Goal: Task Accomplishment & Management: Manage account settings

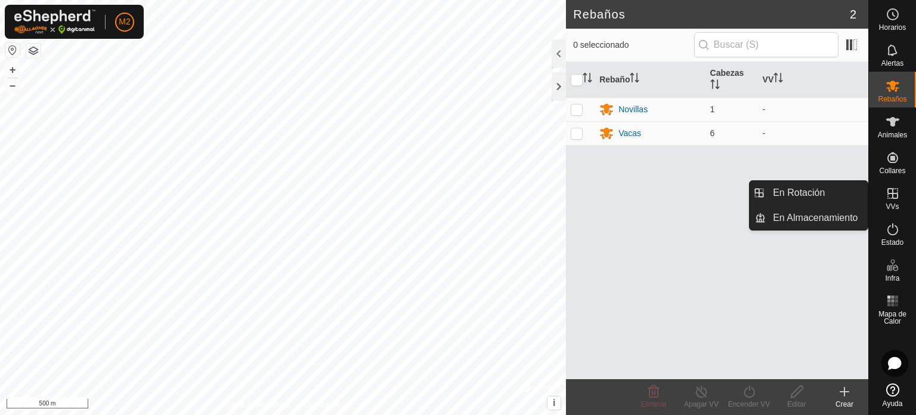
click at [890, 192] on icon at bounding box center [893, 193] width 14 height 14
click at [821, 188] on link "En Rotación" at bounding box center [817, 193] width 102 height 24
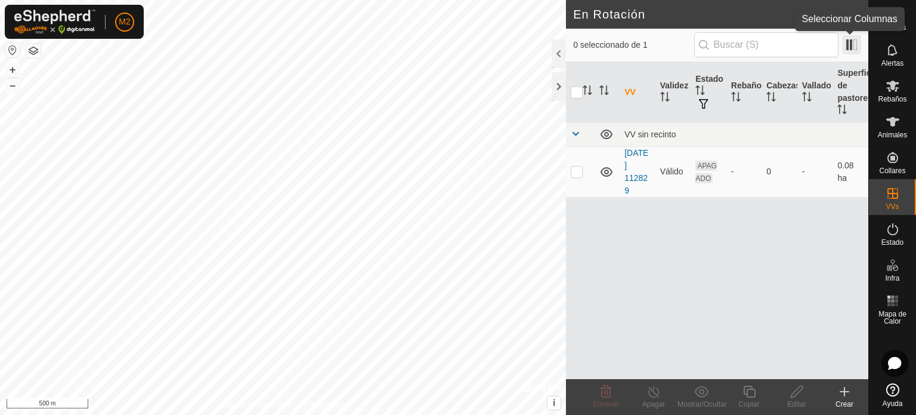
click at [845, 47] on span at bounding box center [851, 44] width 19 height 19
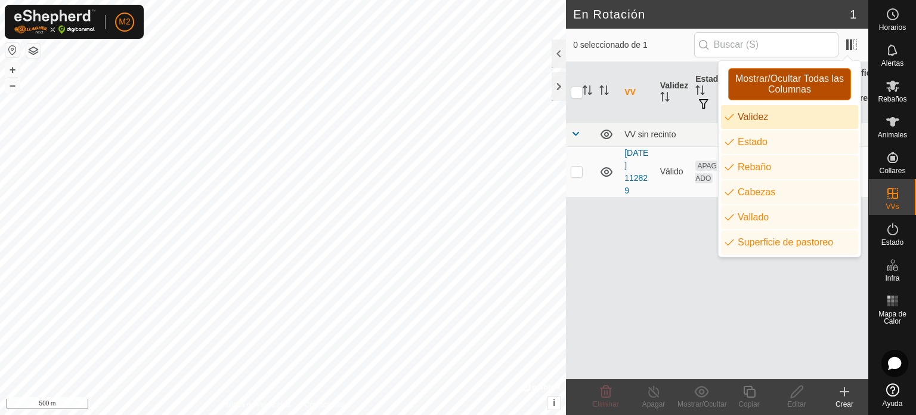
click at [805, 83] on span "Mostrar/Ocultar Todas las Columnas" at bounding box center [790, 83] width 112 height 21
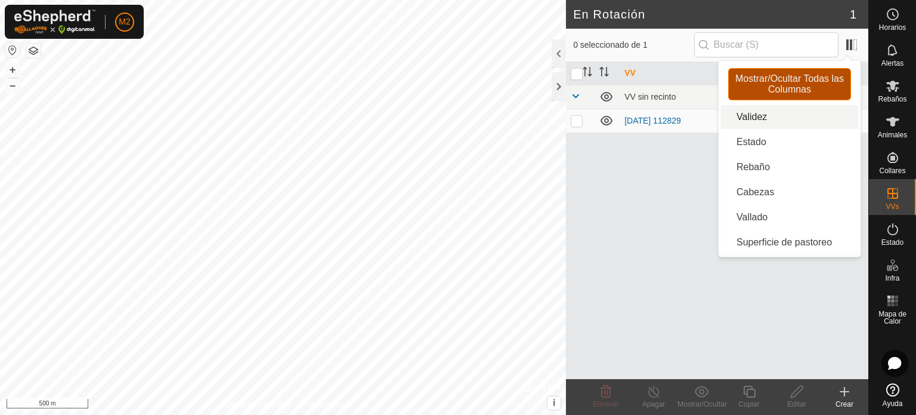
click at [805, 83] on span "Mostrar/Ocultar Todas las Columnas" at bounding box center [790, 83] width 112 height 21
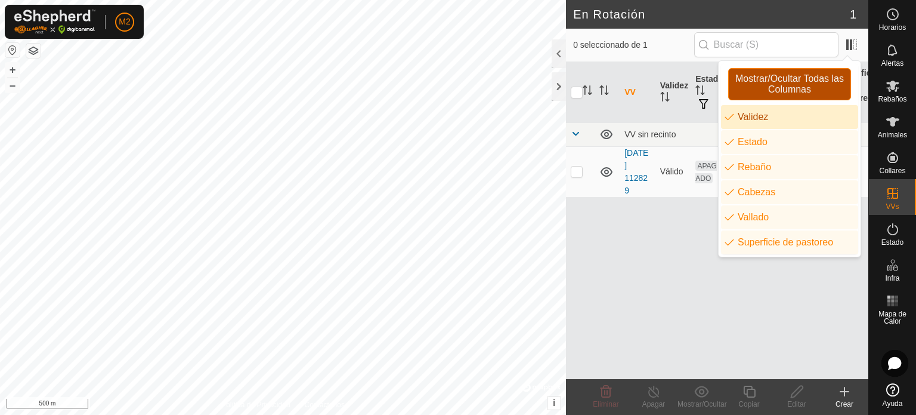
click at [805, 83] on span "Mostrar/Ocultar Todas las Columnas" at bounding box center [790, 83] width 112 height 21
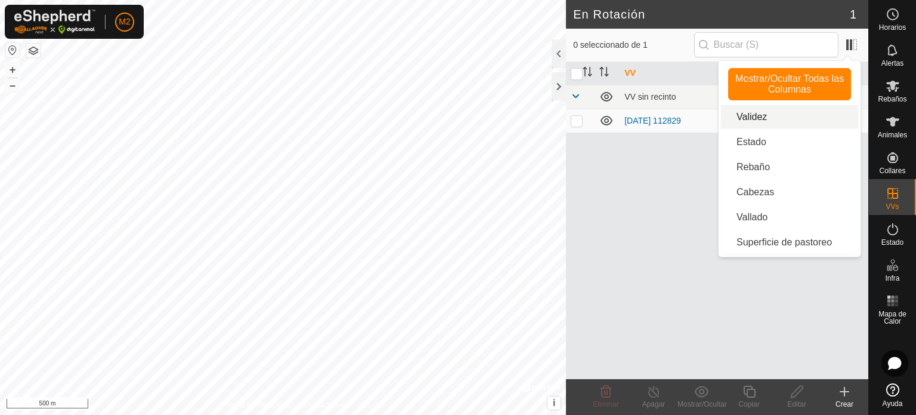
click at [578, 122] on p-checkbox at bounding box center [577, 121] width 12 height 10
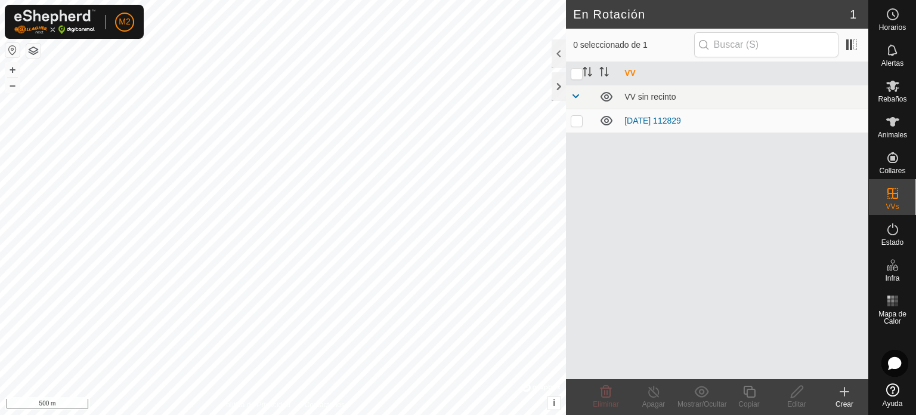
checkbox input "true"
click at [792, 395] on icon at bounding box center [797, 391] width 15 height 14
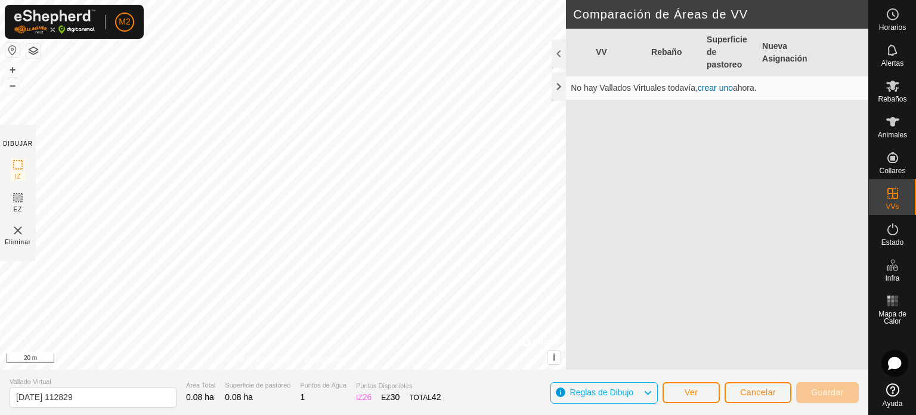
click at [466, 378] on div "DIBUJAR IZ EZ Eliminar Política de Privacidad Contáctenos + – ⇧ i © Mapbox , © …" at bounding box center [434, 207] width 869 height 415
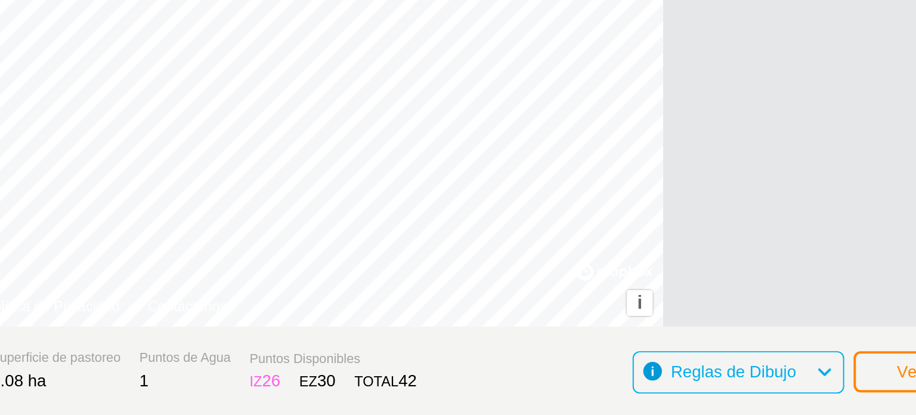
click at [650, 394] on icon at bounding box center [648, 393] width 10 height 16
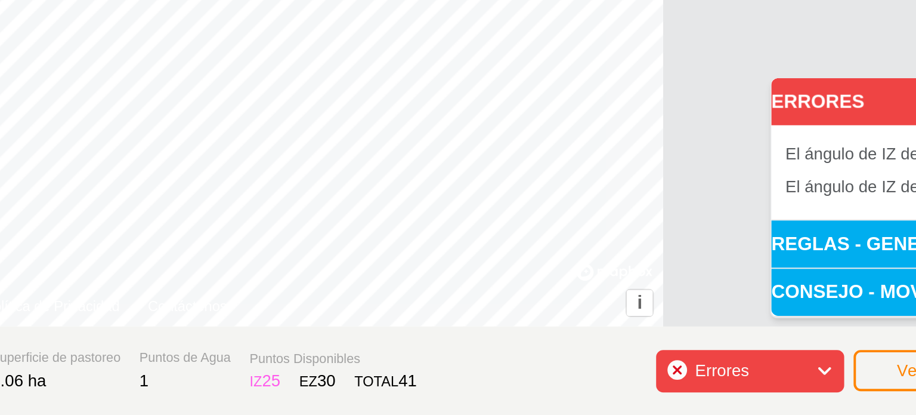
drag, startPoint x: 657, startPoint y: 328, endPoint x: 601, endPoint y: 372, distance: 71.4
click at [601, 372] on body "M2 Horarios Alertas Rebaños Animales Collares VVs Estado Infra Mapa de Calor Ay…" at bounding box center [458, 207] width 916 height 415
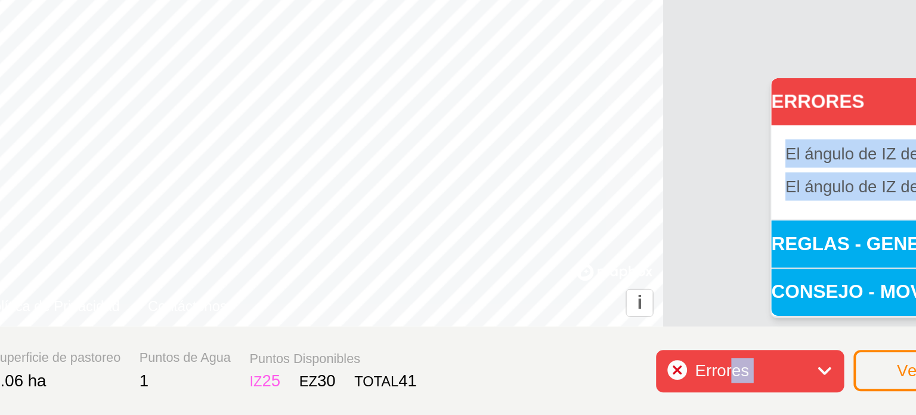
drag, startPoint x: 601, startPoint y: 372, endPoint x: 628, endPoint y: 329, distance: 51.2
click at [628, 329] on body "M2 Horarios Alertas Rebaños Animales Collares VVs Estado Infra Mapa de Calor Ay…" at bounding box center [458, 207] width 916 height 415
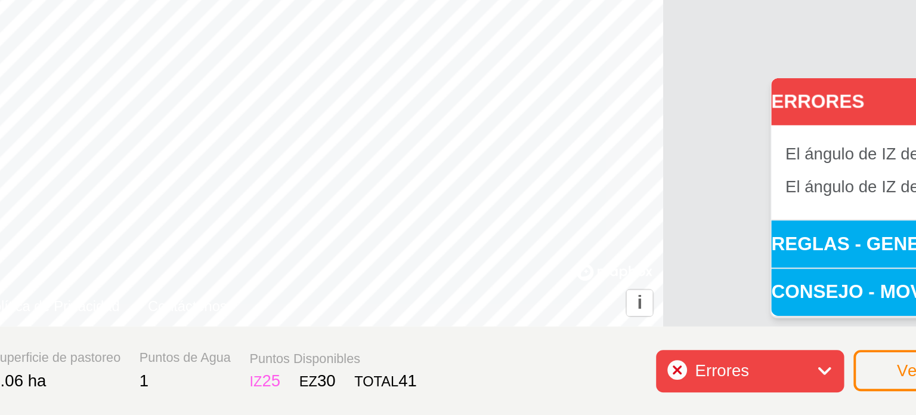
click at [597, 316] on div "VV Rebaño Superficie de pastoreo Nueva Asignación No hay Vallados Virtuales tod…" at bounding box center [717, 213] width 302 height 369
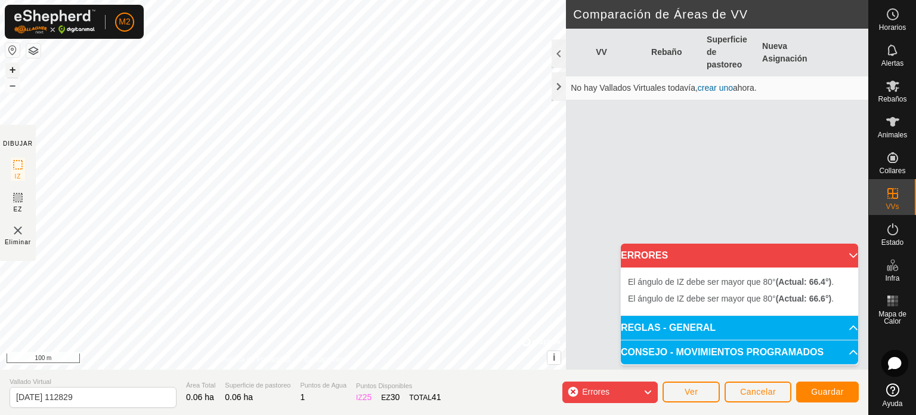
click at [12, 67] on button "+" at bounding box center [12, 70] width 14 height 14
click at [87, 0] on html "M2 Horarios Alertas Rebaños Animales Collares VVs Estado Infra Mapa de Calor Ay…" at bounding box center [458, 207] width 916 height 415
click at [285, 0] on html "M2 Horarios Alertas Rebaños Animales Collares VVs Estado Infra Mapa de Calor Ay…" at bounding box center [458, 207] width 916 height 415
click at [180, 0] on html "M2 Horarios Alertas Rebaños Animales Collares VVs Estado Infra Mapa de Calor Ay…" at bounding box center [458, 207] width 916 height 415
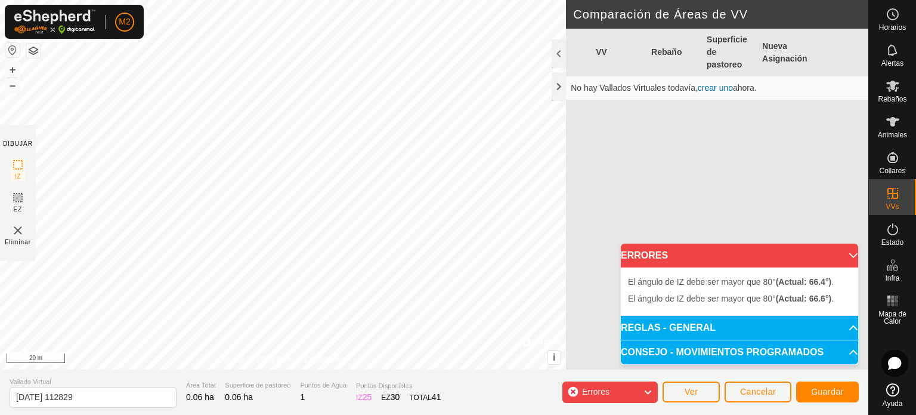
click at [200, 0] on html "M2 Horarios Alertas Rebaños Animales Collares VVs Estado Infra Mapa de Calor Ay…" at bounding box center [458, 207] width 916 height 415
click at [120, 0] on html "M2 Horarios Alertas Rebaños Animales Collares VVs Estado Infra Mapa de Calor Ay…" at bounding box center [458, 207] width 916 height 415
click at [15, 80] on button "–" at bounding box center [12, 85] width 14 height 14
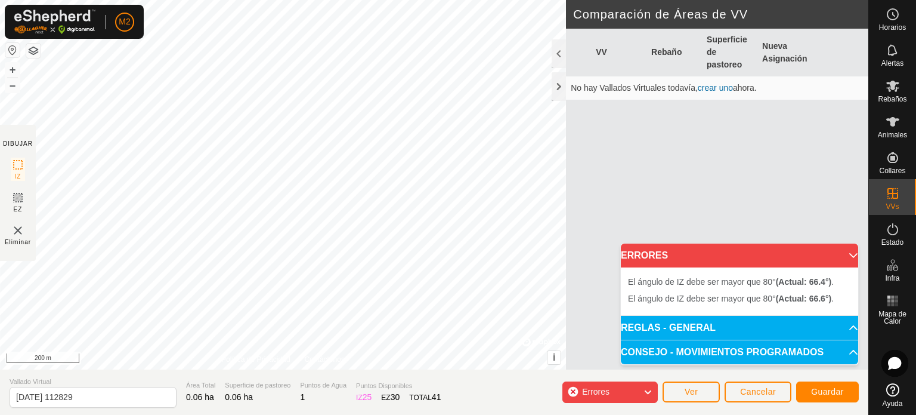
click at [23, 233] on img at bounding box center [18, 230] width 14 height 14
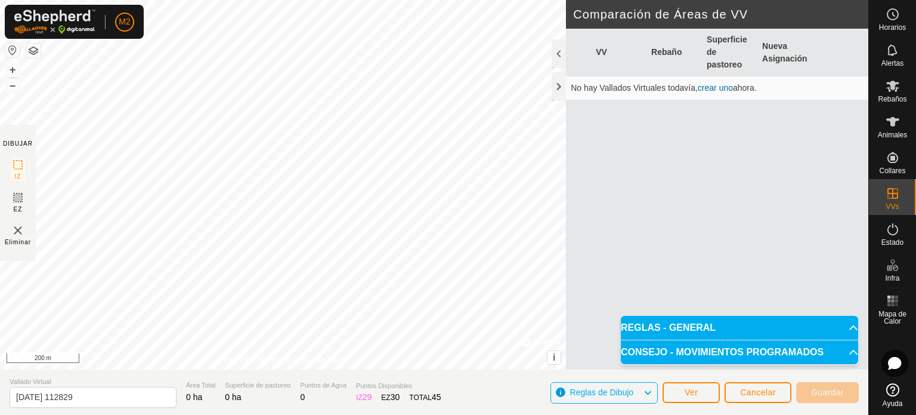
click at [19, 227] on img at bounding box center [18, 230] width 14 height 14
click at [18, 231] on img at bounding box center [18, 230] width 14 height 14
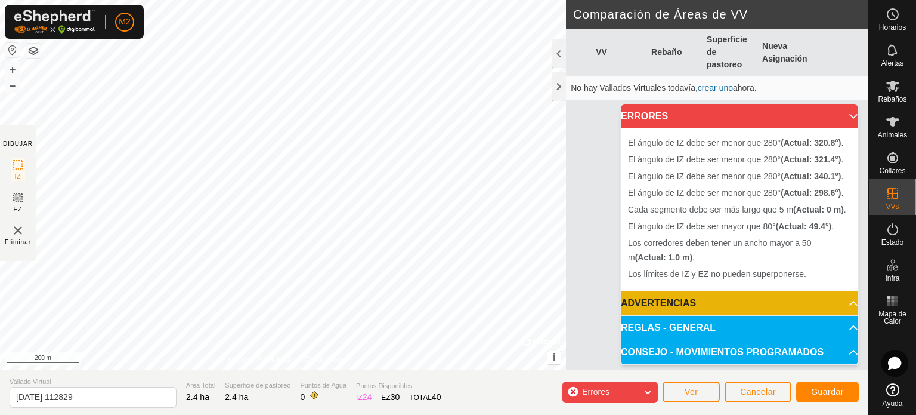
click at [19, 235] on img at bounding box center [18, 230] width 14 height 14
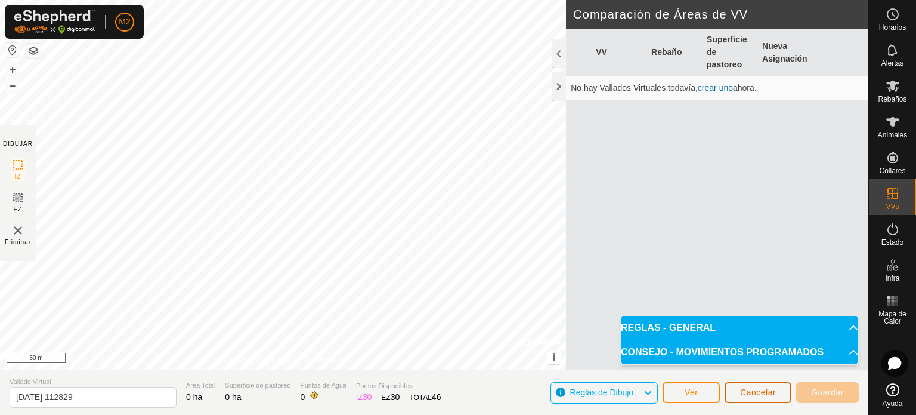
click at [754, 392] on span "Cancelar" at bounding box center [758, 392] width 36 height 10
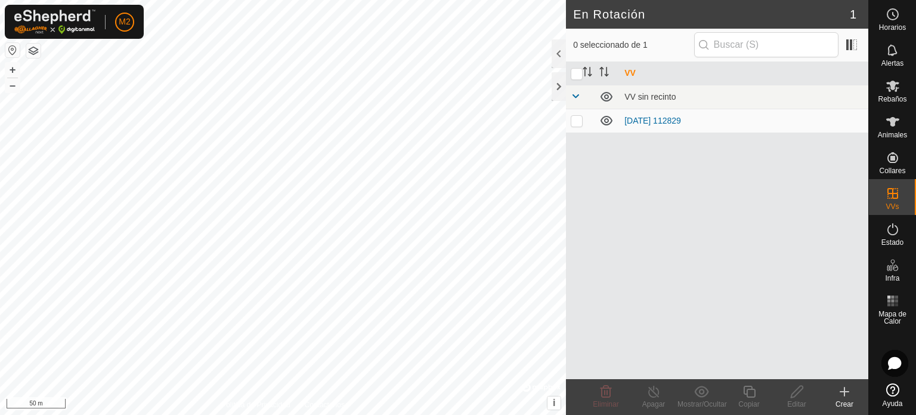
click at [578, 122] on p-checkbox at bounding box center [577, 121] width 12 height 10
checkbox input "true"
click at [795, 396] on icon at bounding box center [797, 391] width 12 height 12
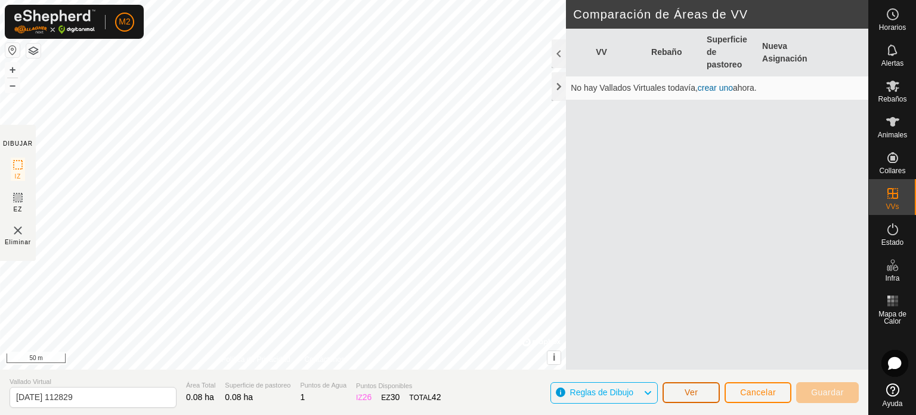
click at [687, 386] on button "Ver" at bounding box center [691, 392] width 57 height 21
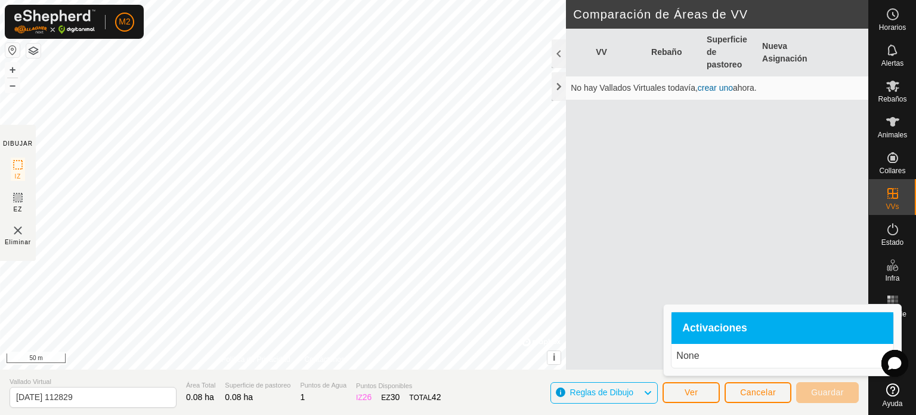
click at [703, 358] on p "None" at bounding box center [783, 355] width 212 height 14
click at [719, 336] on div "Activaciones" at bounding box center [783, 328] width 222 height 32
click at [647, 393] on icon at bounding box center [648, 393] width 10 height 16
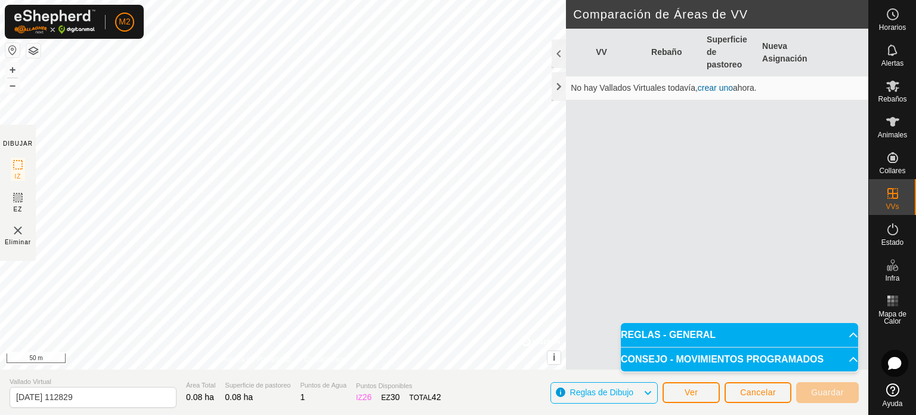
click at [841, 331] on p-accordion-header "REGLAS - GENERAL" at bounding box center [739, 335] width 237 height 24
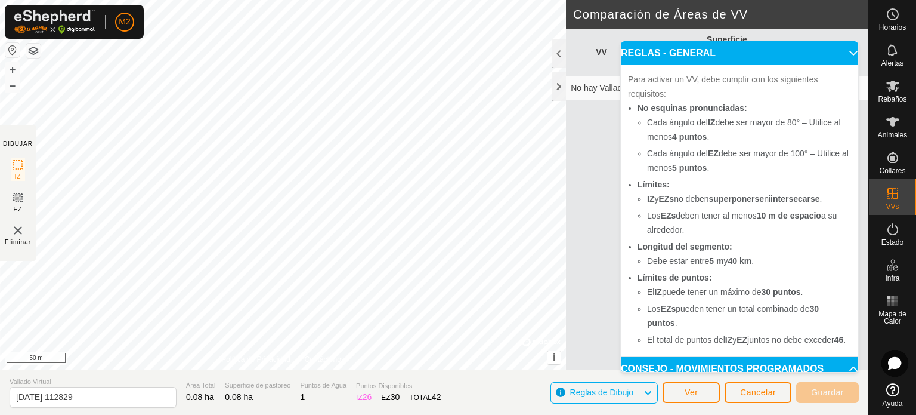
click at [657, 388] on div "Reglas de Dibujo" at bounding box center [605, 392] width 108 height 21
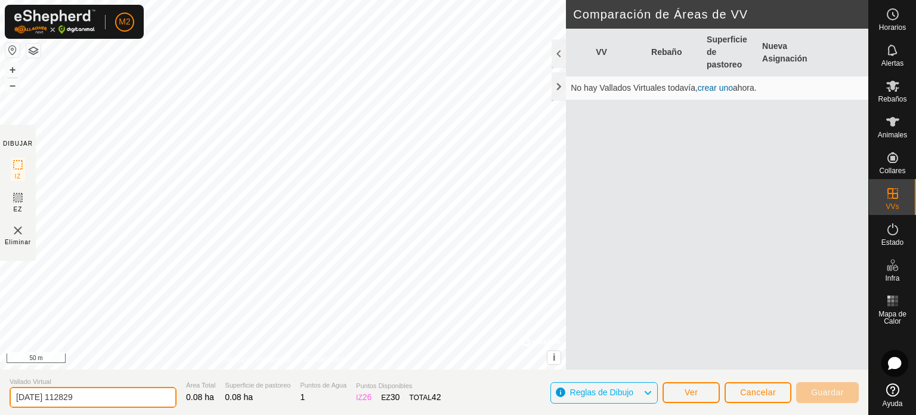
click at [106, 399] on input "2025-08-13 112829" at bounding box center [93, 397] width 167 height 21
type input "2"
type input "Cebadero"
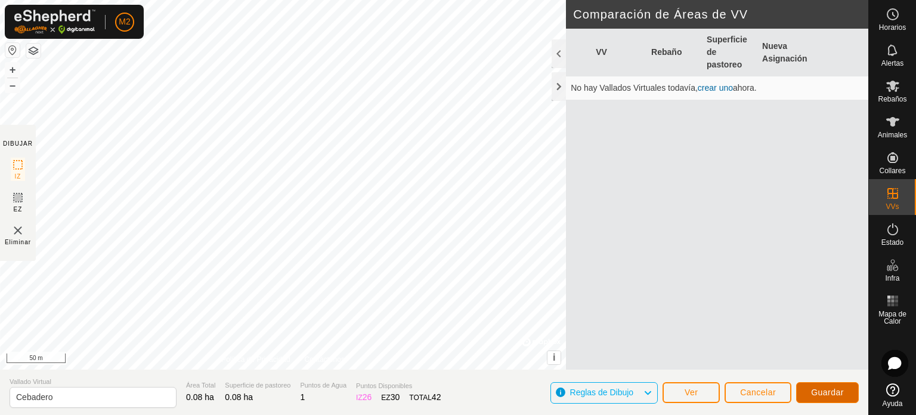
click at [804, 384] on button "Guardar" at bounding box center [827, 392] width 63 height 21
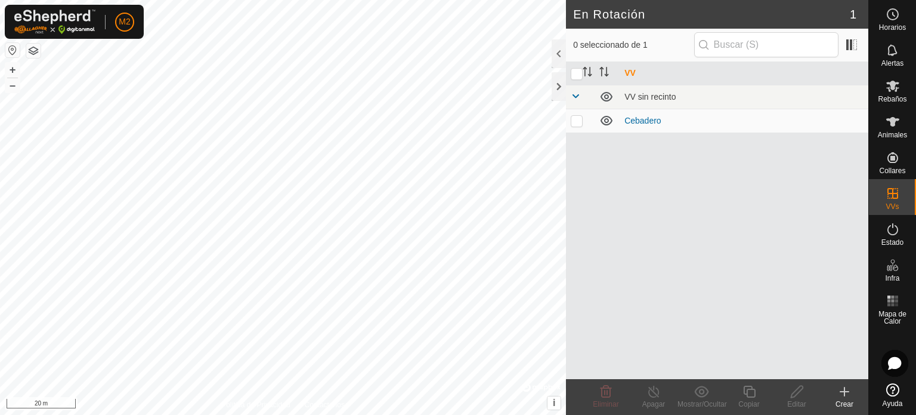
click at [577, 121] on p-checkbox at bounding box center [577, 121] width 12 height 10
checkbox input "true"
click at [575, 70] on input "checkbox" at bounding box center [577, 74] width 12 height 12
checkbox input "false"
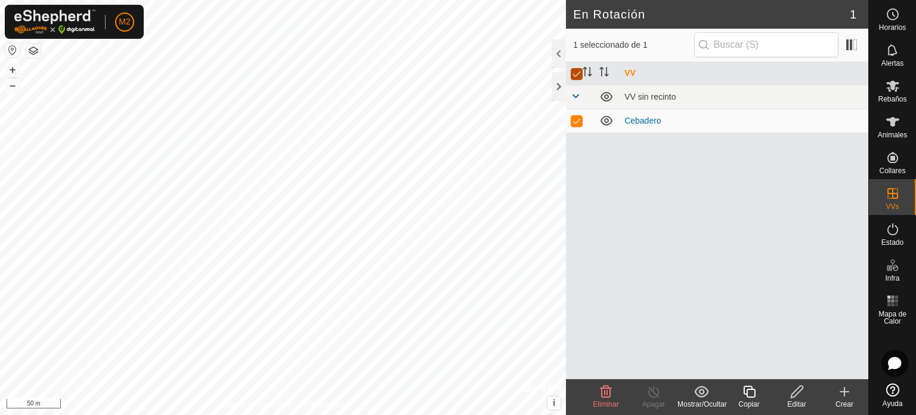
checkbox input "false"
click at [916, 414] on html "M2 Horarios Alertas Rebaños Animales Collares VVs Estado Infra Mapa de Calor Ay…" at bounding box center [458, 207] width 916 height 415
click at [878, 414] on html "M2 Horarios Alertas Rebaños Animales Collares VVs Estado Infra Mapa de Calor Ay…" at bounding box center [458, 207] width 916 height 415
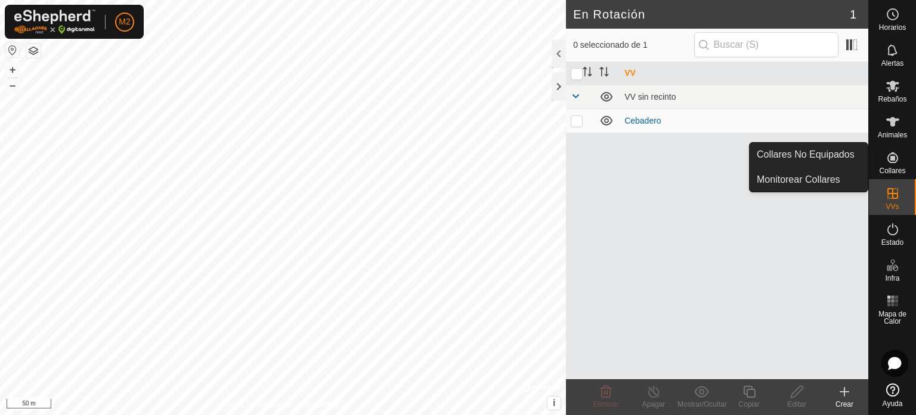
click at [892, 160] on icon at bounding box center [893, 157] width 11 height 11
click at [835, 178] on link "Monitorear Collares" at bounding box center [809, 180] width 118 height 24
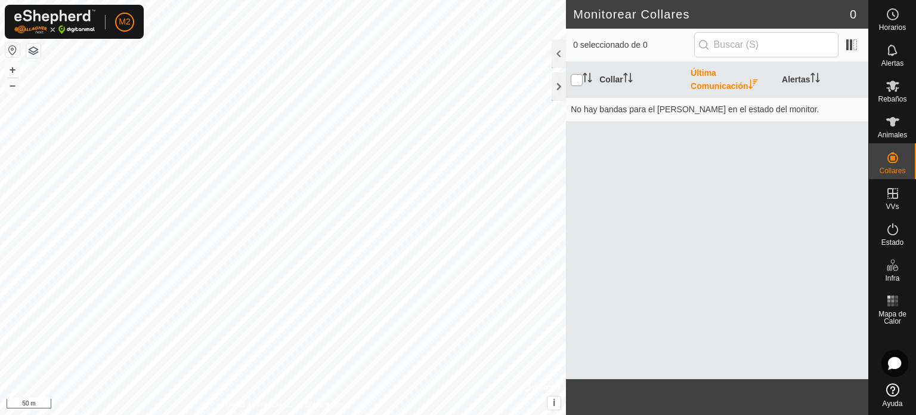
click at [576, 81] on input "checkbox" at bounding box center [577, 80] width 12 height 12
click at [574, 81] on input "checkbox" at bounding box center [577, 80] width 12 height 12
checkbox input "true"
click at [895, 131] on span "Animales" at bounding box center [892, 134] width 29 height 7
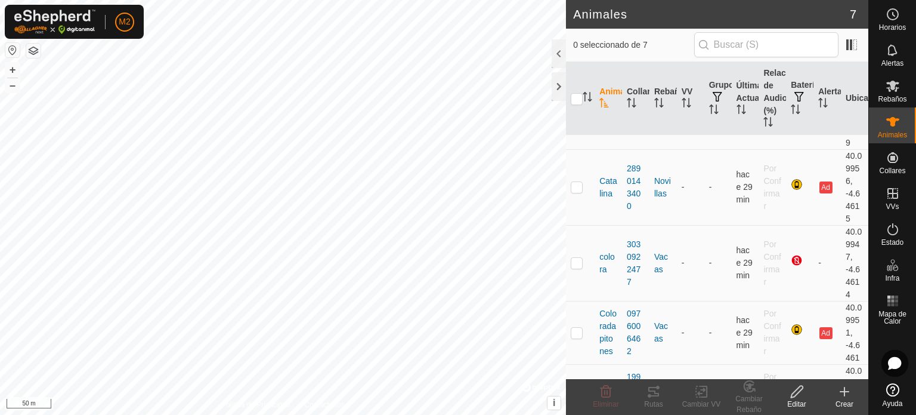
scroll to position [45, 0]
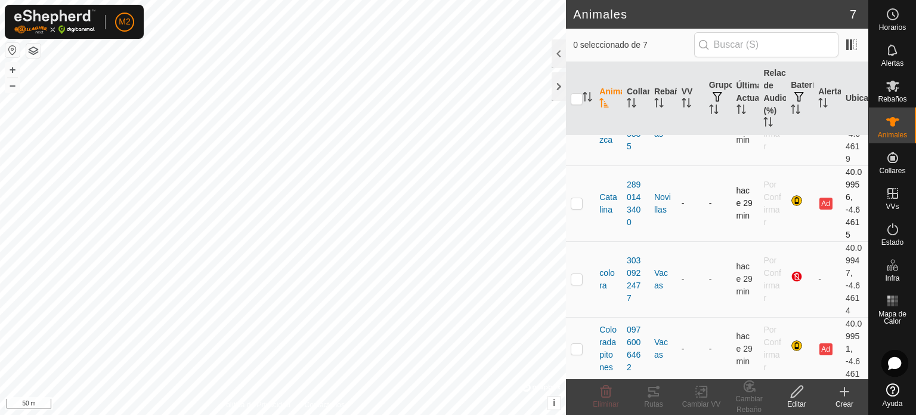
click at [580, 203] on p-checkbox at bounding box center [577, 203] width 12 height 10
click at [656, 387] on icon at bounding box center [653, 392] width 11 height 10
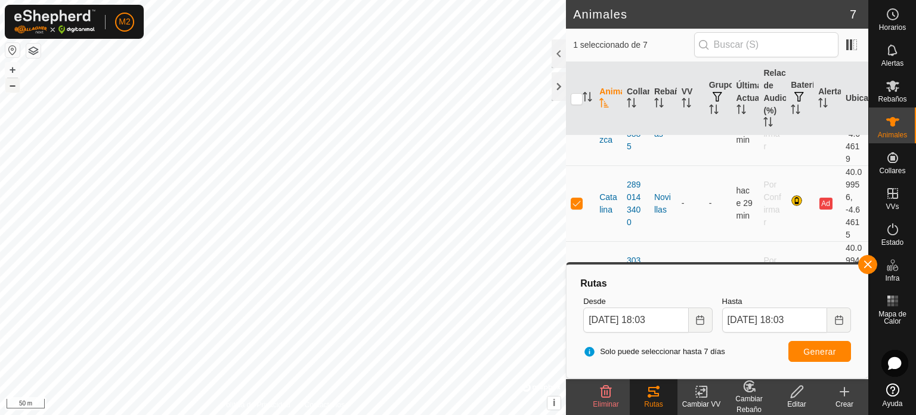
click at [13, 83] on button "–" at bounding box center [12, 85] width 14 height 14
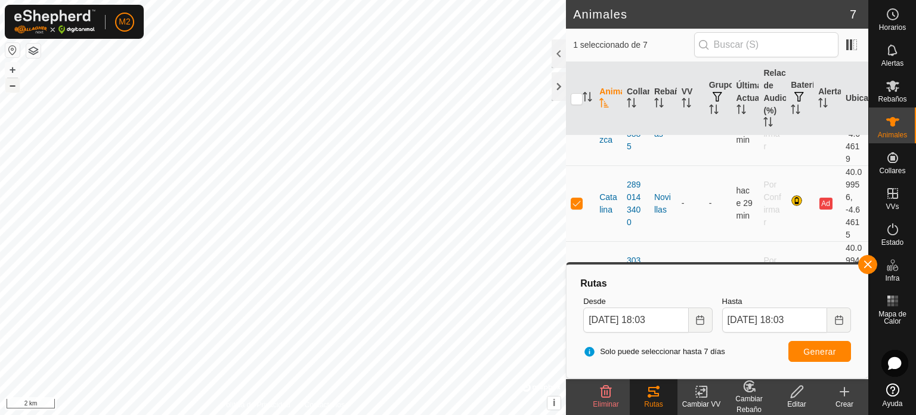
click at [13, 83] on button "–" at bounding box center [12, 85] width 14 height 14
click at [13, 67] on button "+" at bounding box center [12, 70] width 14 height 14
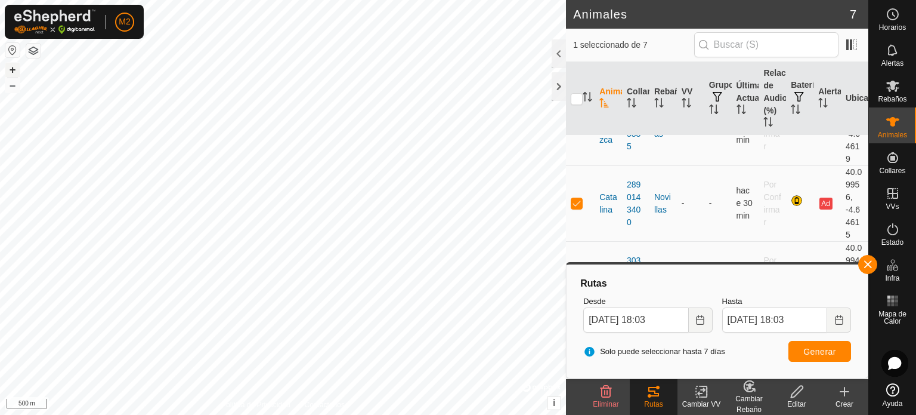
click at [13, 67] on button "+" at bounding box center [12, 70] width 14 height 14
click at [647, 396] on icon at bounding box center [654, 391] width 14 height 14
click at [580, 202] on p-checkbox at bounding box center [577, 203] width 12 height 10
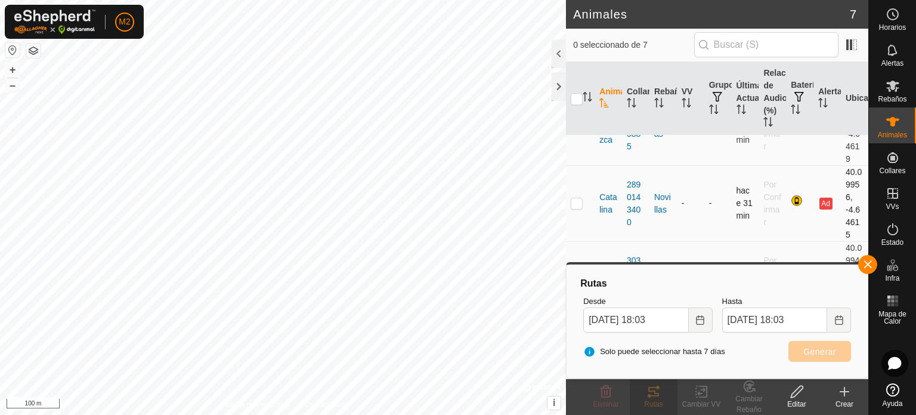
click at [579, 206] on p-checkbox at bounding box center [577, 203] width 12 height 10
checkbox input "true"
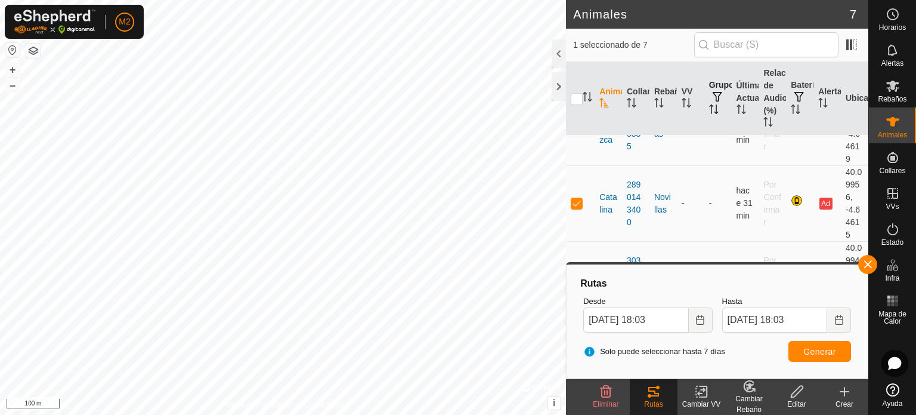
click at [711, 111] on icon "Activar para ordenar" at bounding box center [714, 109] width 10 height 10
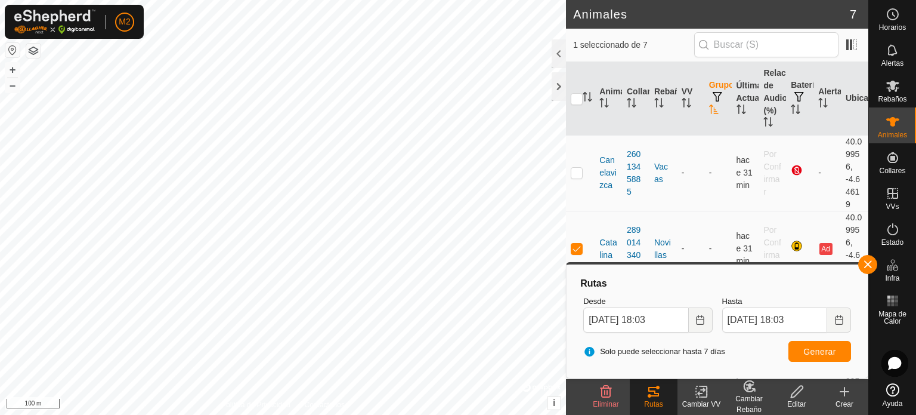
click at [711, 111] on icon "Activar para ordenar" at bounding box center [713, 109] width 9 height 10
click at [711, 111] on icon "Activar para ordenar" at bounding box center [714, 109] width 10 height 10
click at [851, 35] on span at bounding box center [851, 44] width 19 height 19
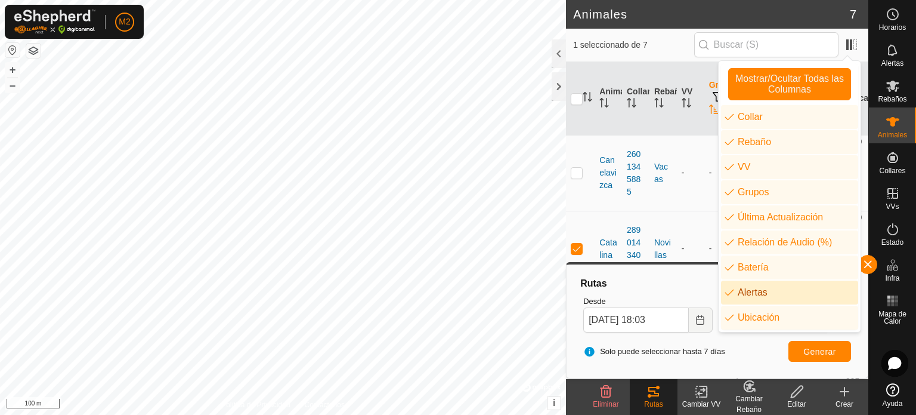
click at [745, 289] on li "Alertas" at bounding box center [789, 292] width 137 height 24
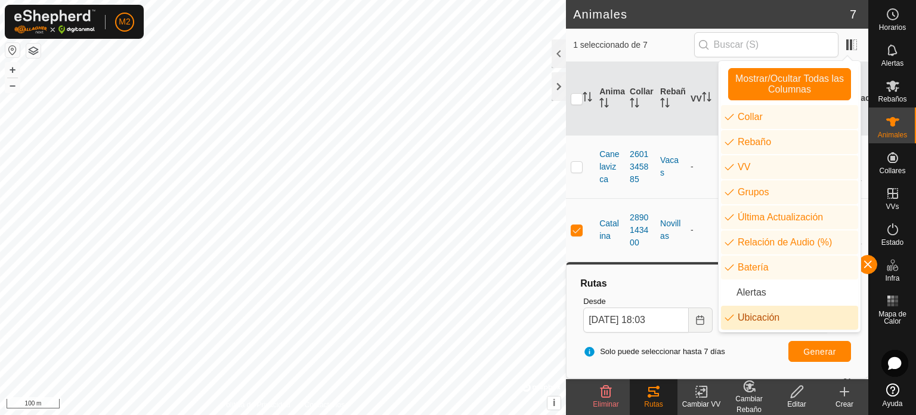
click at [752, 312] on li "Ubicación" at bounding box center [789, 317] width 137 height 24
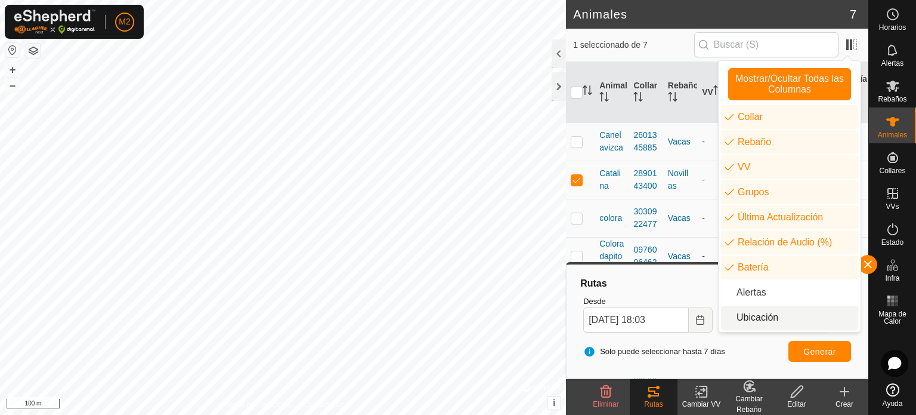
click at [752, 312] on li "Ubicación" at bounding box center [789, 317] width 137 height 24
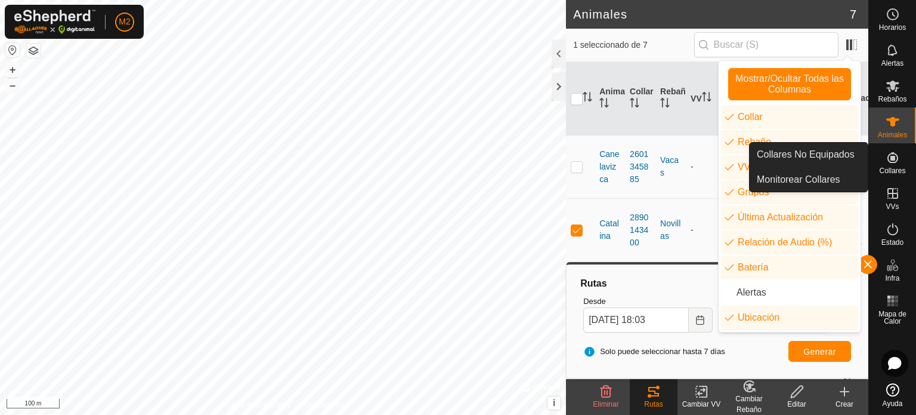
click at [898, 169] on span "Collares" at bounding box center [892, 170] width 26 height 7
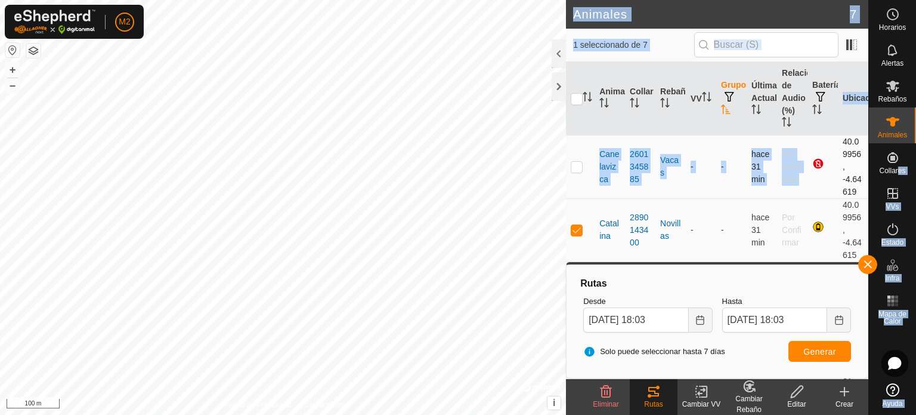
drag, startPoint x: 898, startPoint y: 169, endPoint x: 771, endPoint y: 192, distance: 129.7
click at [771, 192] on div "Horarios Alertas Rebaños Animales Collares VVs Estado Infra Mapa de Calor Ayuda…" at bounding box center [458, 207] width 916 height 415
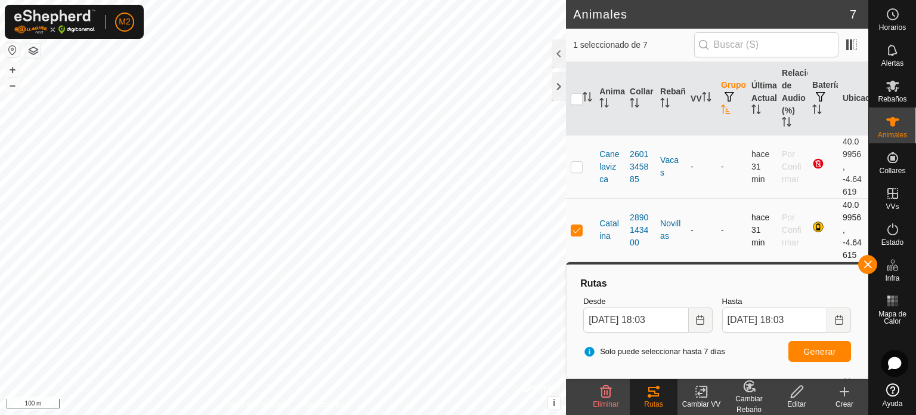
click at [682, 199] on td "Novillas" at bounding box center [671, 229] width 30 height 63
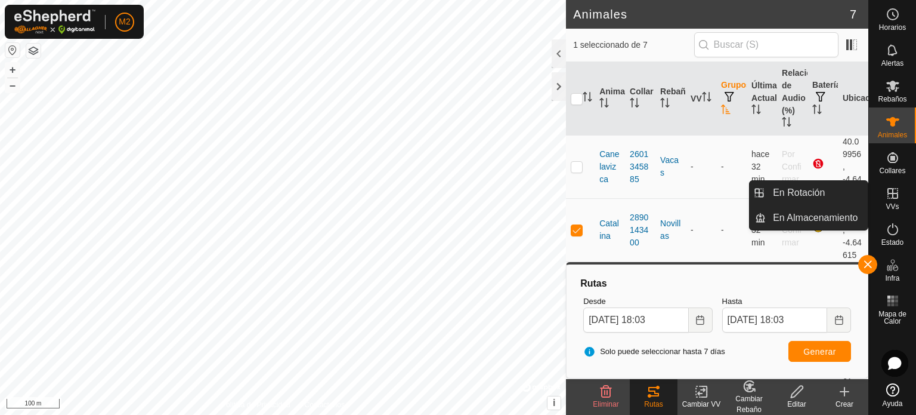
click at [879, 199] on div "VVs" at bounding box center [892, 197] width 47 height 36
drag, startPoint x: 901, startPoint y: 199, endPoint x: 904, endPoint y: 191, distance: 8.3
click at [904, 191] on div "VVs" at bounding box center [892, 197] width 47 height 36
click at [892, 193] on icon at bounding box center [893, 193] width 11 height 11
click at [815, 211] on link "En Almacenamiento" at bounding box center [817, 218] width 102 height 24
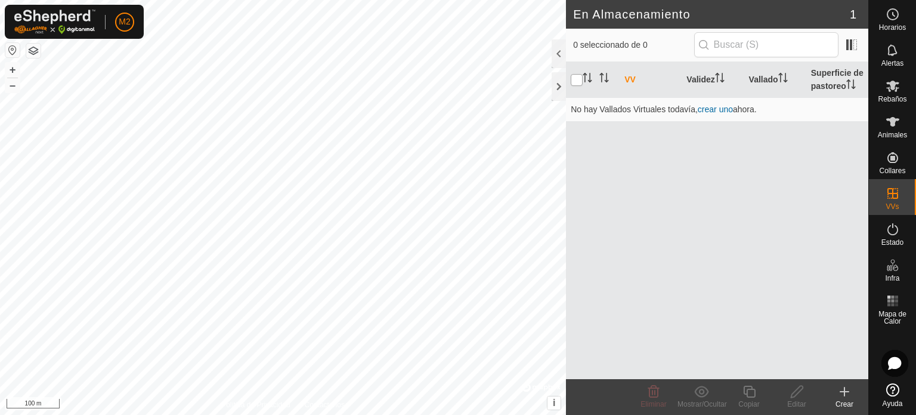
click at [572, 78] on input "checkbox" at bounding box center [577, 80] width 12 height 12
checkbox input "true"
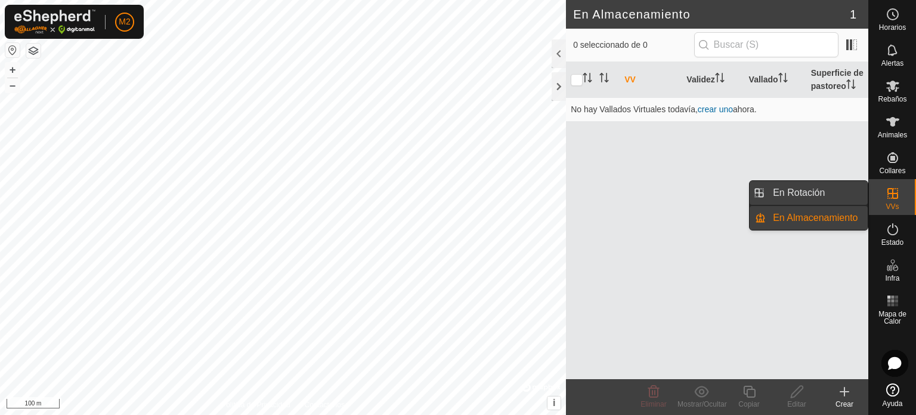
click at [848, 191] on link "En Rotación" at bounding box center [817, 193] width 102 height 24
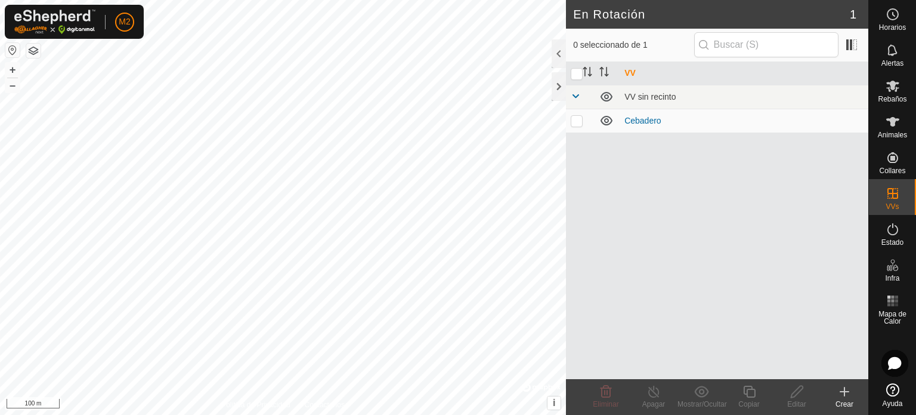
click at [897, 390] on icon at bounding box center [893, 389] width 13 height 13
click at [555, 85] on div at bounding box center [559, 86] width 14 height 29
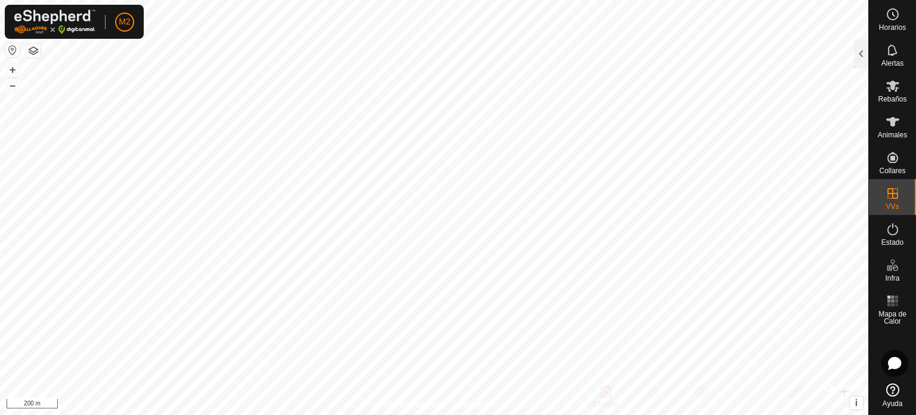
click at [628, 414] on html "M2 Horarios Alertas Rebaños Animales Collares VVs Estado Infra Mapa de Calor Ay…" at bounding box center [458, 207] width 916 height 415
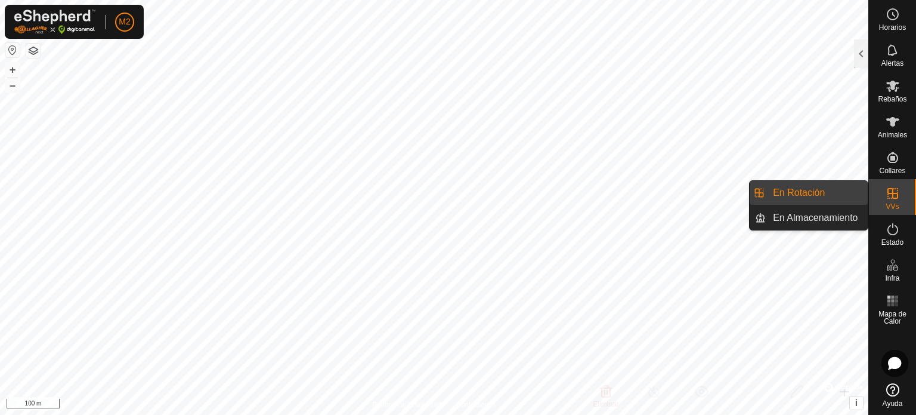
click at [828, 193] on link "En Rotación" at bounding box center [817, 193] width 102 height 24
click at [764, 194] on li "En Rotación" at bounding box center [809, 193] width 118 height 24
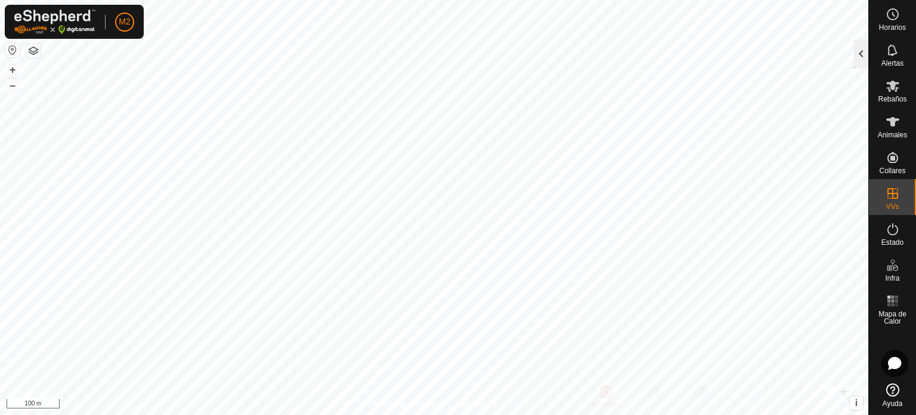
click at [859, 63] on div at bounding box center [861, 53] width 14 height 29
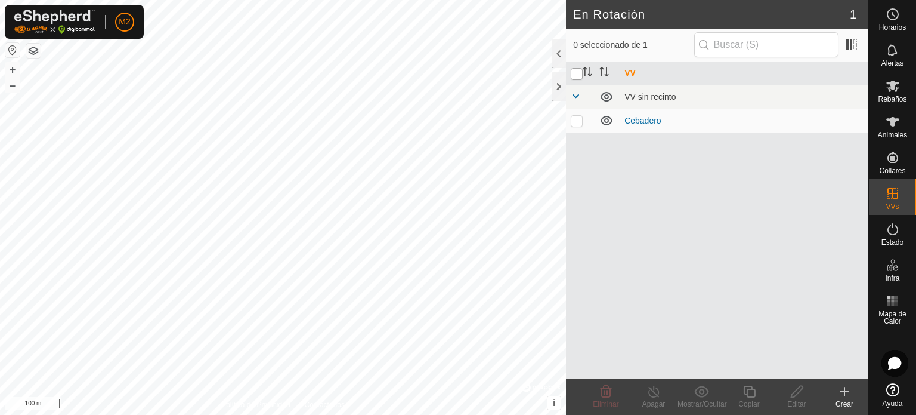
click at [575, 74] on input "checkbox" at bounding box center [577, 74] width 12 height 12
checkbox input "true"
click at [575, 74] on input "checkbox" at bounding box center [577, 74] width 12 height 12
checkbox input "false"
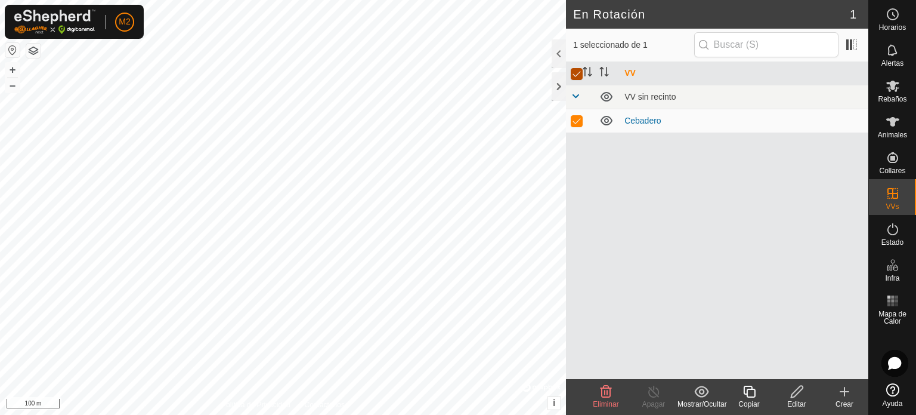
checkbox input "false"
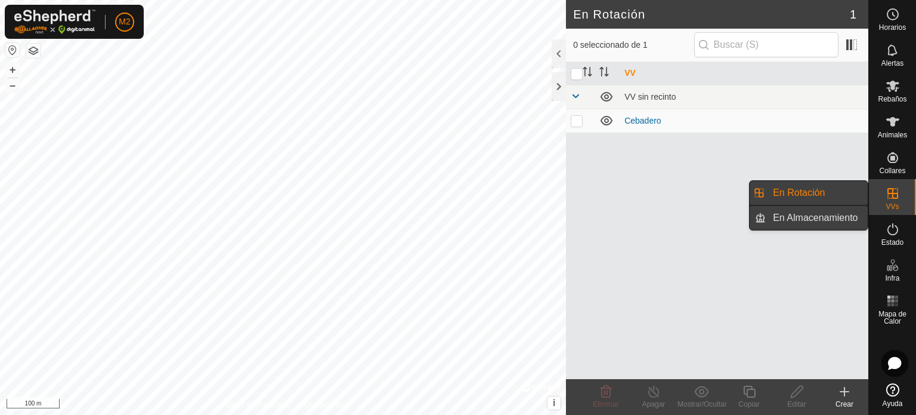
click at [847, 217] on link "En Almacenamiento" at bounding box center [817, 218] width 102 height 24
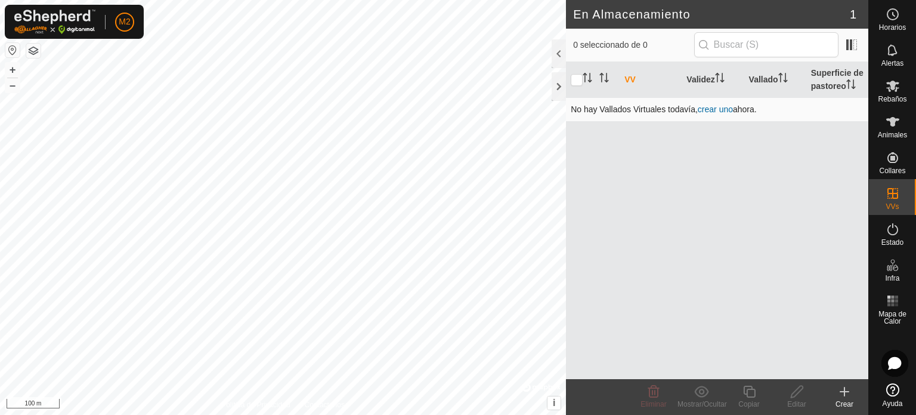
click at [718, 109] on link "crear uno" at bounding box center [715, 109] width 35 height 10
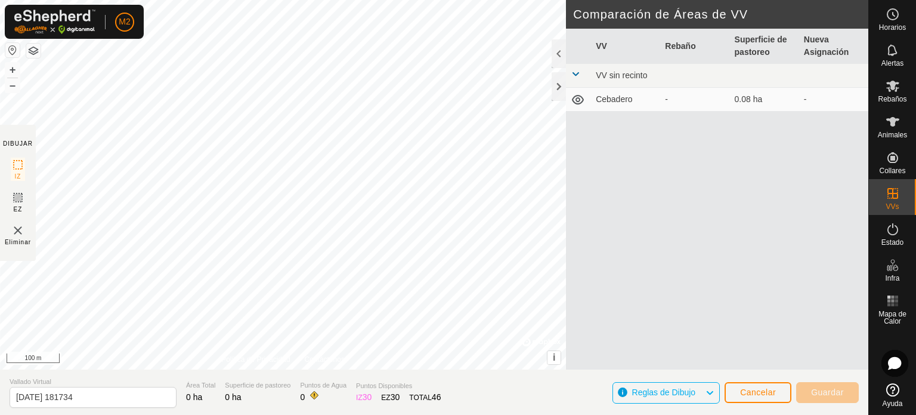
click at [632, 301] on div "DIBUJAR IZ EZ Eliminar Política de Privacidad Contáctenos + – ⇧ i © Mapbox , © …" at bounding box center [434, 184] width 869 height 369
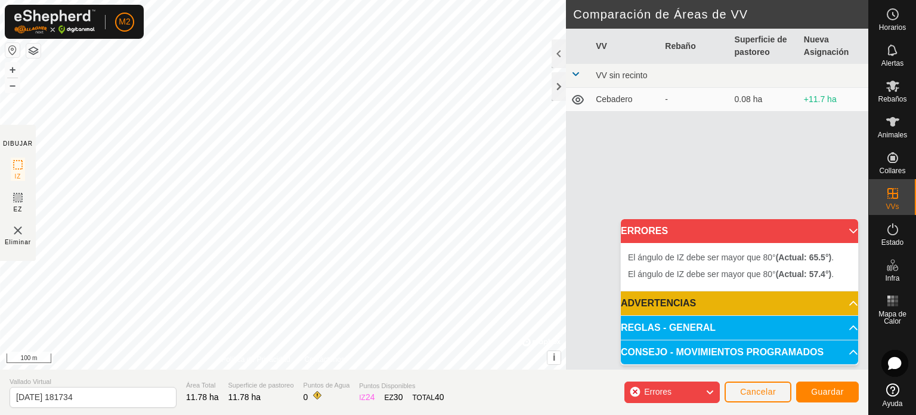
click at [301, 225] on div "El ángulo de IZ debe ser mayor que 80° (Actual: 65.5°) . + – ⇧ i © Mapbox , © O…" at bounding box center [283, 184] width 566 height 369
click at [754, 394] on span "Cancelar" at bounding box center [758, 392] width 36 height 10
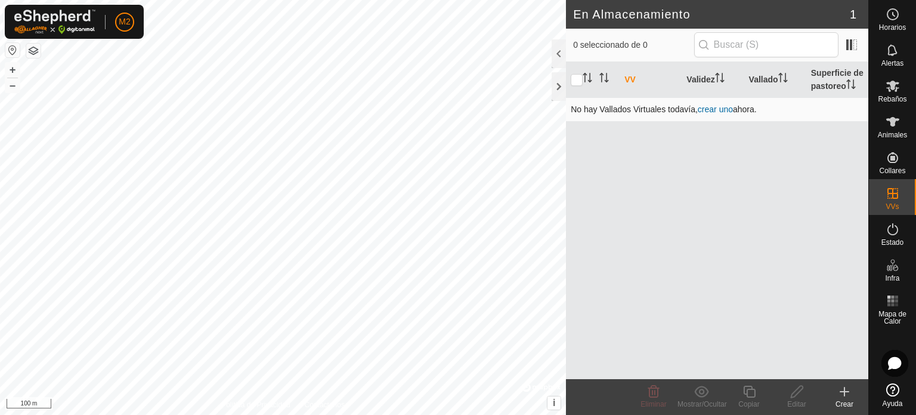
click at [714, 112] on link "crear uno" at bounding box center [715, 109] width 35 height 10
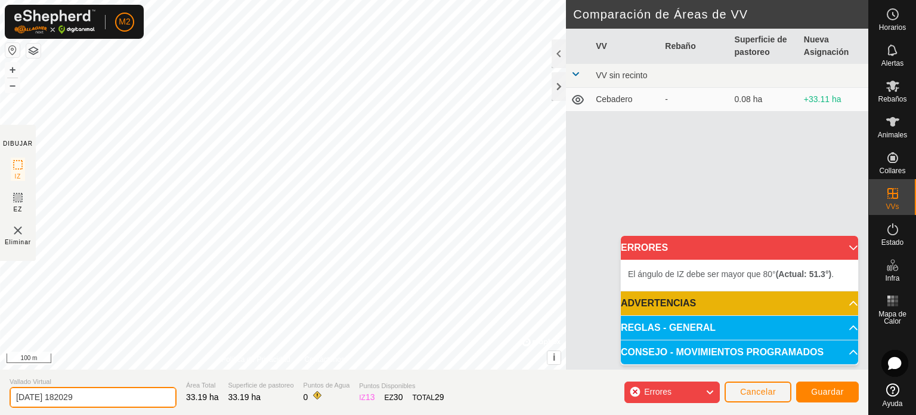
click at [143, 399] on input "2025-08-13 182029" at bounding box center [93, 397] width 167 height 21
type input "2"
type input "F"
type input "[PERSON_NAME] de los pilones"
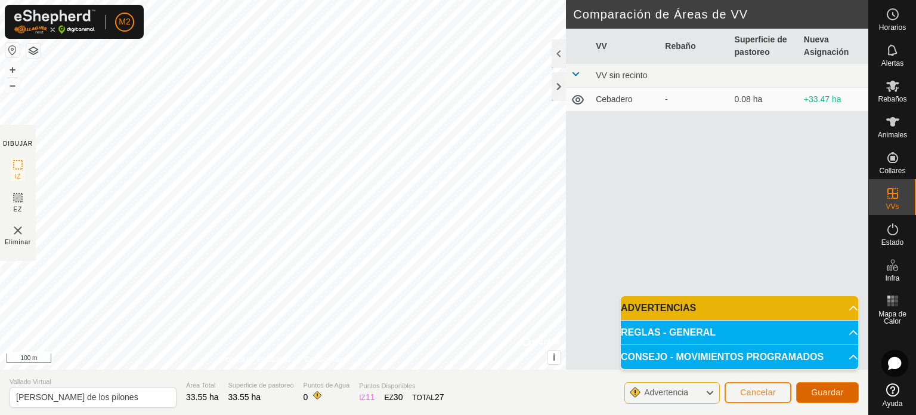
click at [805, 384] on button "Guardar" at bounding box center [827, 392] width 63 height 21
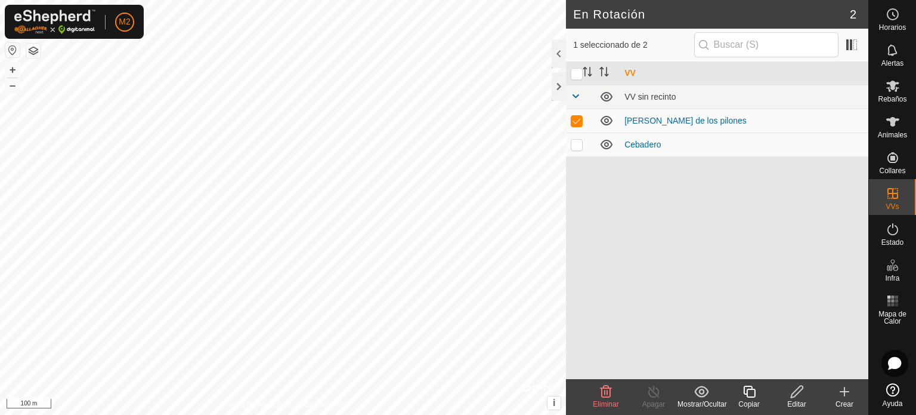
click at [575, 119] on p-checkbox at bounding box center [577, 121] width 12 height 10
checkbox input "false"
click at [580, 146] on p-checkbox at bounding box center [577, 145] width 12 height 10
checkbox input "true"
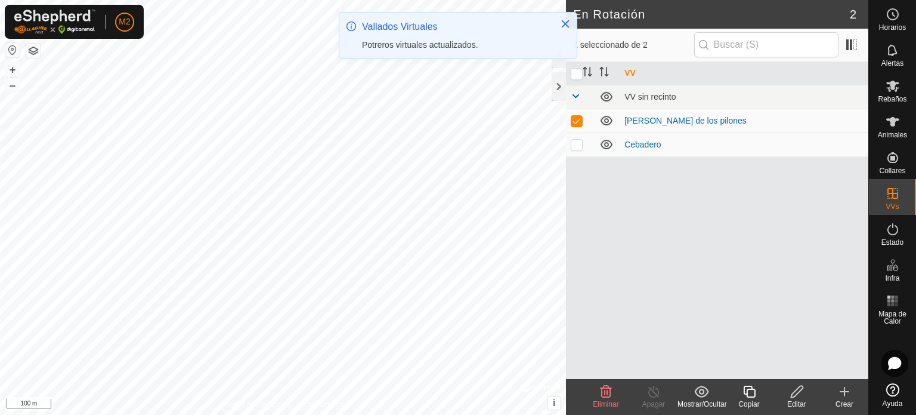
click at [604, 142] on icon at bounding box center [607, 144] width 14 height 14
click at [567, 125] on td at bounding box center [580, 121] width 29 height 24
checkbox input "false"
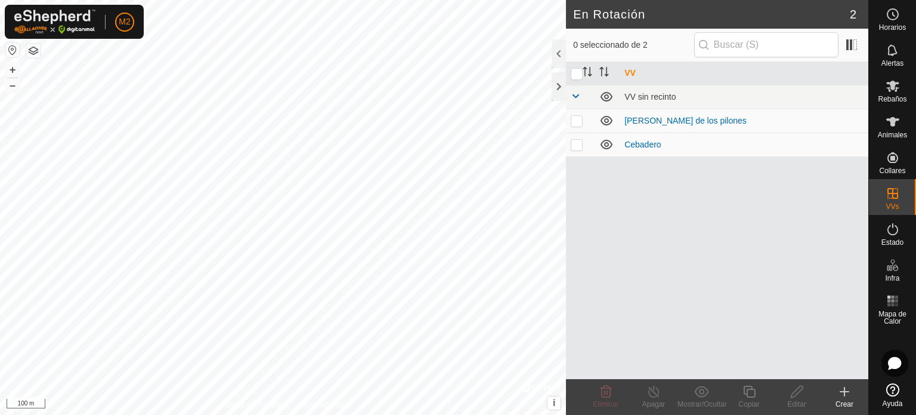
click at [84, 0] on html "M2 Horarios Alertas Rebaños Animales Collares VVs Estado Infra Mapa de Calor Ay…" at bounding box center [458, 207] width 916 height 415
click at [0, 0] on html "M2 Horarios Alertas Rebaños Animales Collares VVs Estado Infra Mapa de Calor Ay…" at bounding box center [458, 207] width 916 height 415
click at [258, 414] on html "M2 Horarios Alertas Rebaños Animales Collares VVs Estado Infra Mapa de Calor Ay…" at bounding box center [458, 207] width 916 height 415
click at [619, 279] on div "En Rotación 2 0 seleccionado de 2 VV VV sin recinto [PERSON_NAME] de los pilone…" at bounding box center [434, 207] width 869 height 415
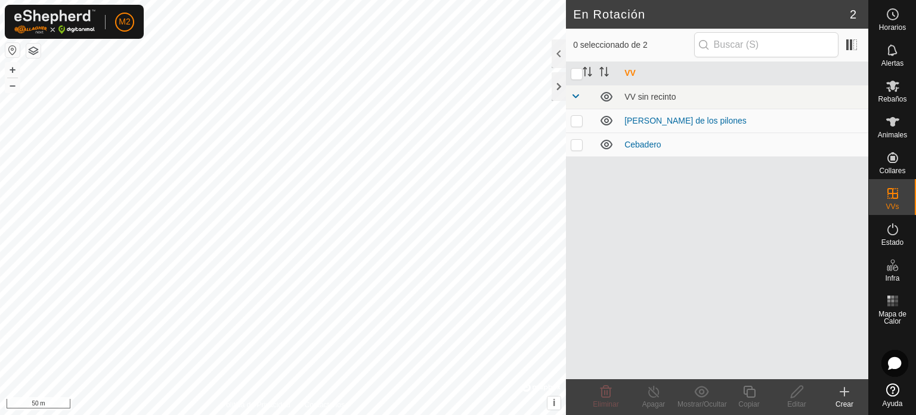
click at [844, 393] on icon at bounding box center [845, 391] width 14 height 14
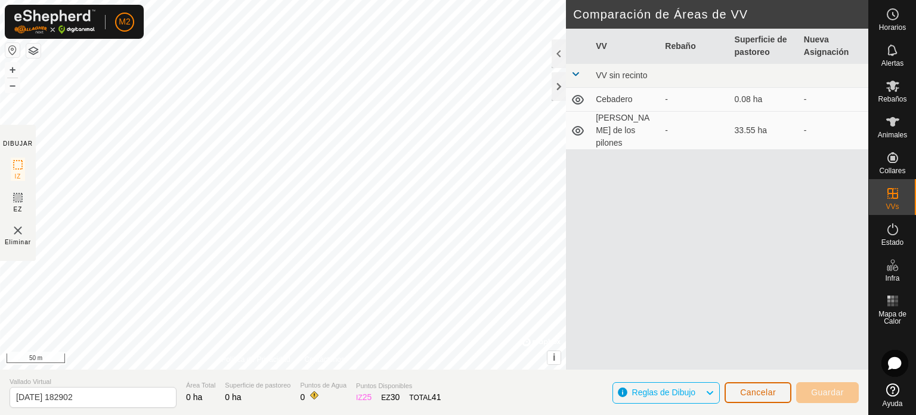
click at [741, 388] on span "Cancelar" at bounding box center [758, 392] width 36 height 10
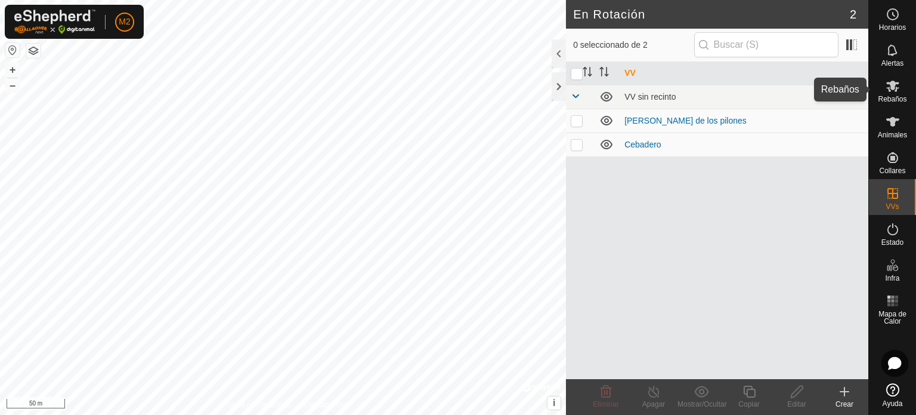
click at [894, 88] on icon at bounding box center [893, 86] width 13 height 11
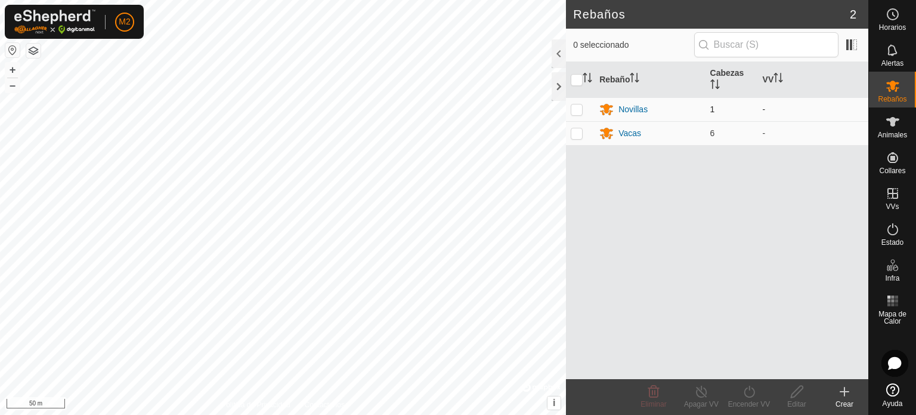
click at [575, 112] on p-checkbox at bounding box center [577, 109] width 12 height 10
checkbox input "true"
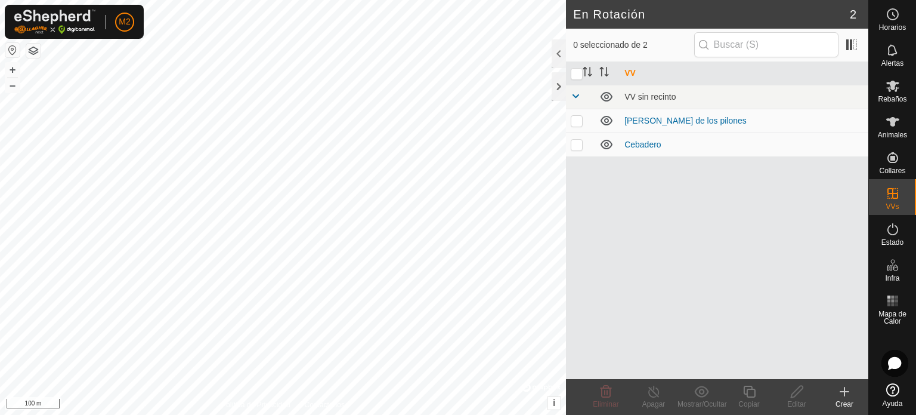
click at [847, 400] on div "Crear" at bounding box center [845, 404] width 48 height 11
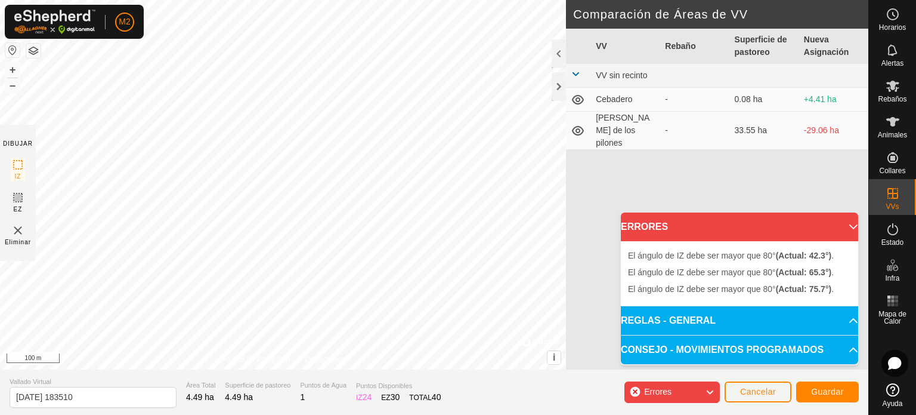
click at [845, 348] on p-accordion-header "CONSEJO - MOVIMIENTOS PROGRAMADOS" at bounding box center [739, 349] width 237 height 29
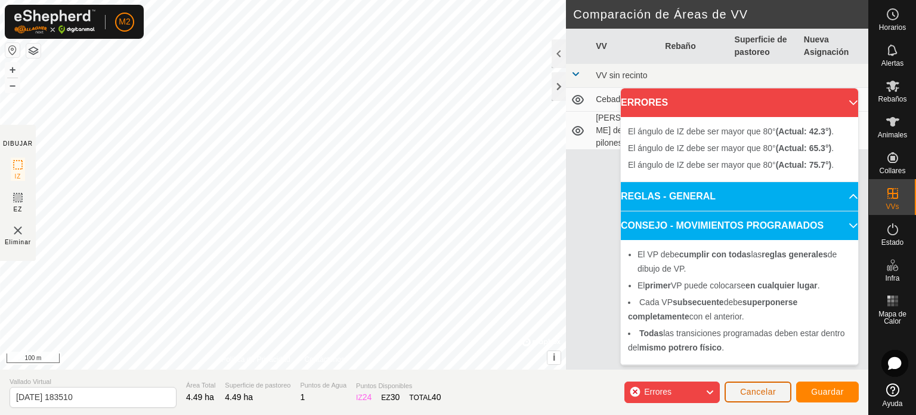
click at [752, 388] on span "Cancelar" at bounding box center [758, 392] width 36 height 10
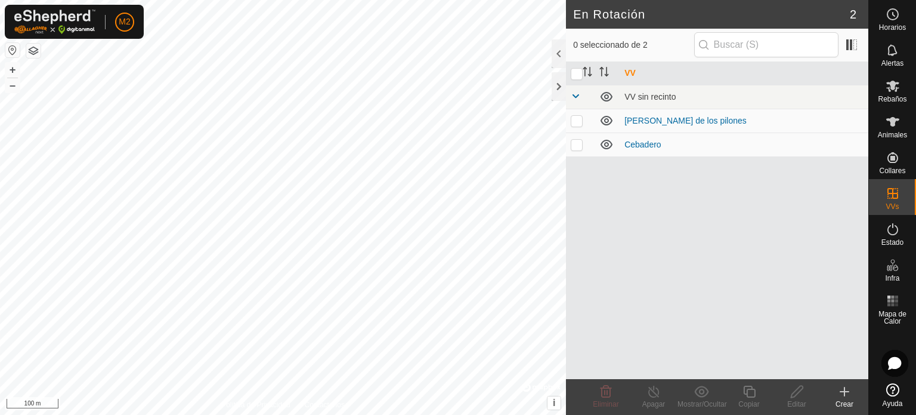
click at [188, 0] on html "M2 Horarios Alertas Rebaños Animales Collares VVs Estado Infra Mapa de Calor Ay…" at bounding box center [458, 207] width 916 height 415
click at [480, 414] on html "M2 Horarios Alertas Rebaños Animales Collares VVs Estado Infra Mapa de Calor Ay…" at bounding box center [458, 207] width 916 height 415
click at [482, 414] on html "M2 Horarios Alertas Rebaños Animales Collares VVs Estado Infra Mapa de Calor Ay…" at bounding box center [458, 207] width 916 height 415
click at [513, 414] on html "M2 Horarios Alertas Rebaños Animales Collares VVs Estado Infra Mapa de Calor Ay…" at bounding box center [458, 207] width 916 height 415
click at [842, 392] on icon at bounding box center [845, 391] width 14 height 14
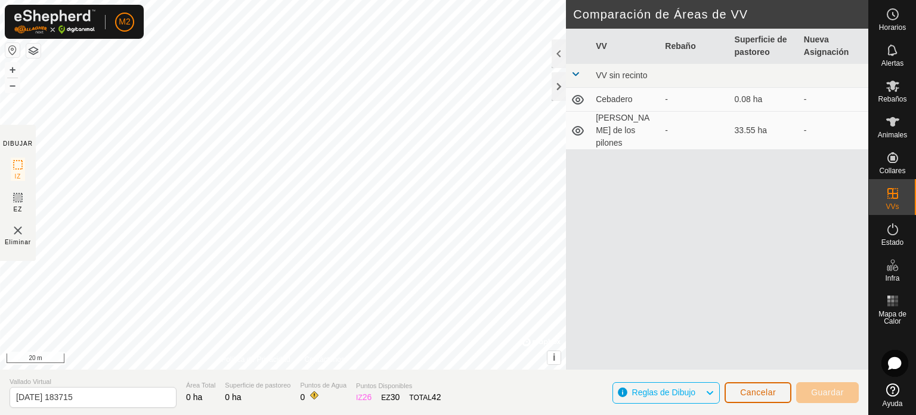
drag, startPoint x: 763, startPoint y: 394, endPoint x: 759, endPoint y: 389, distance: 6.8
click at [759, 389] on span "Cancelar" at bounding box center [758, 392] width 36 height 10
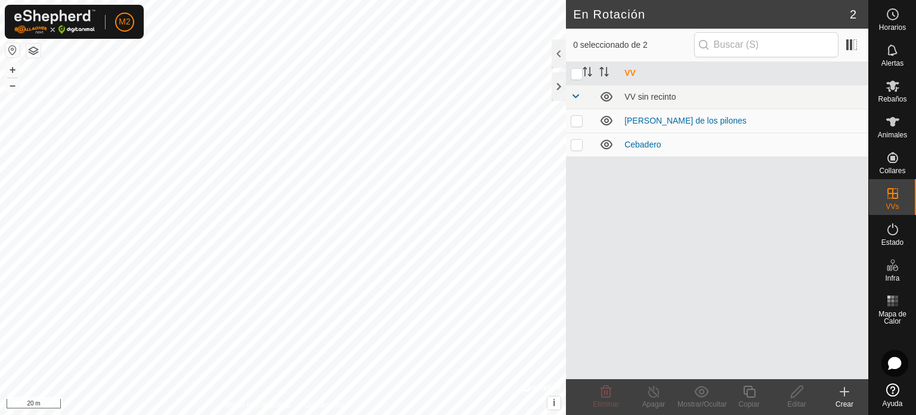
click at [836, 396] on create-svg-icon at bounding box center [845, 391] width 48 height 14
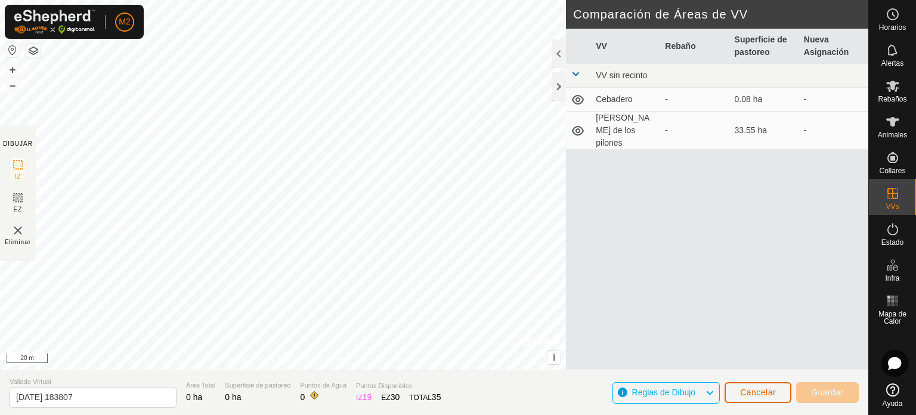
click at [749, 387] on span "Cancelar" at bounding box center [758, 392] width 36 height 10
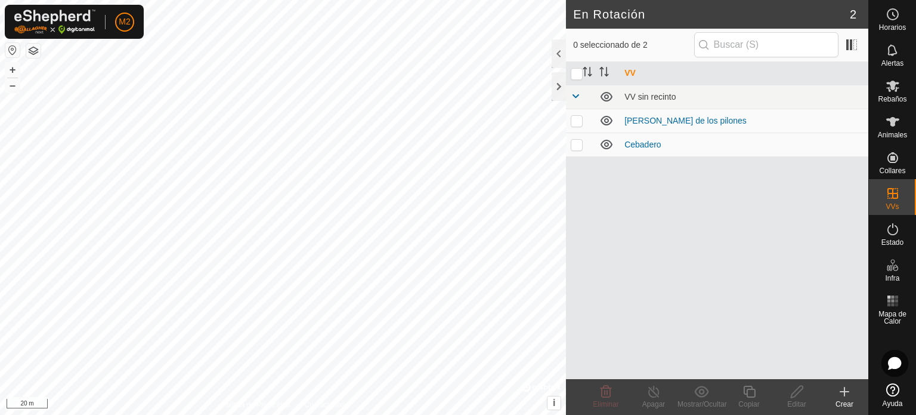
click at [721, 414] on html "M2 Horarios Alertas Rebaños Animales Collares VVs Estado Infra Mapa de Calor Ay…" at bounding box center [458, 207] width 916 height 415
click at [848, 397] on icon at bounding box center [845, 391] width 14 height 14
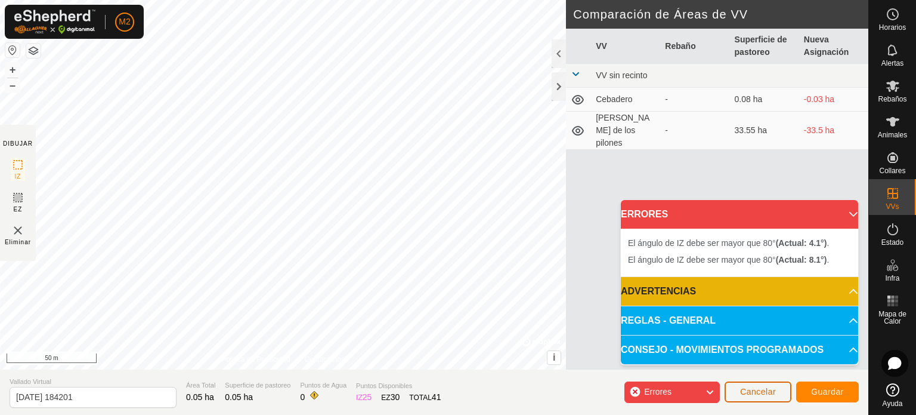
click at [747, 388] on span "Cancelar" at bounding box center [758, 392] width 36 height 10
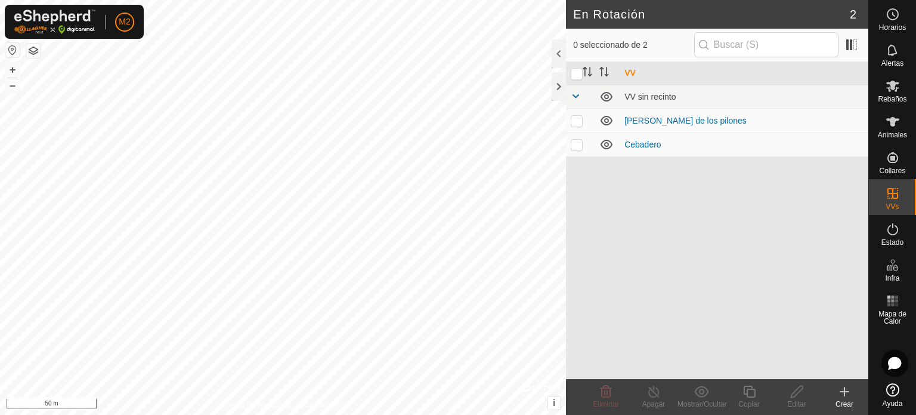
click at [842, 399] on div "Crear" at bounding box center [845, 404] width 48 height 11
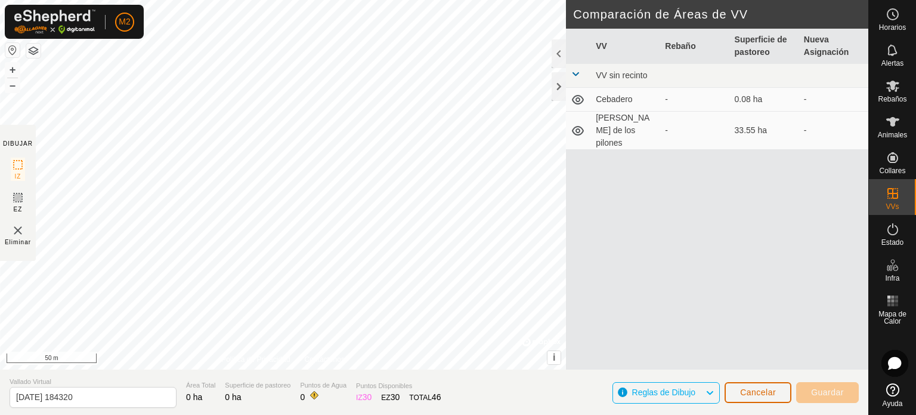
click at [743, 396] on span "Cancelar" at bounding box center [758, 392] width 36 height 10
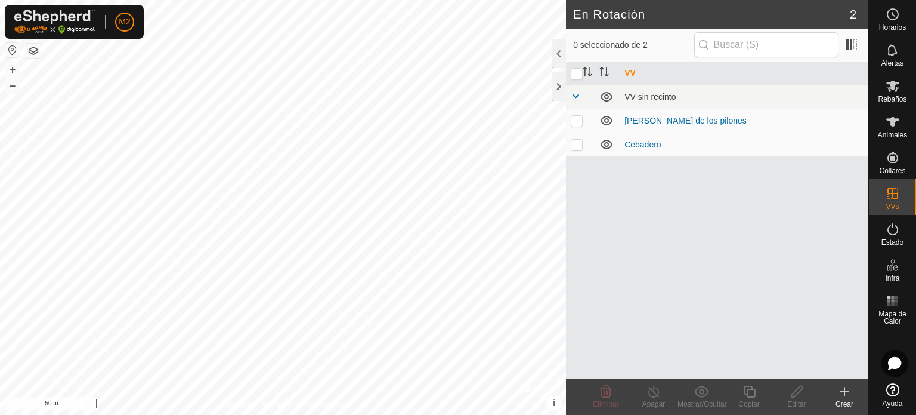
click at [0, 0] on html "M2 Horarios Alertas Rebaños Animales Collares VVs Estado Infra Mapa de Calor Ay…" at bounding box center [458, 207] width 916 height 415
click at [845, 391] on icon at bounding box center [845, 391] width 14 height 14
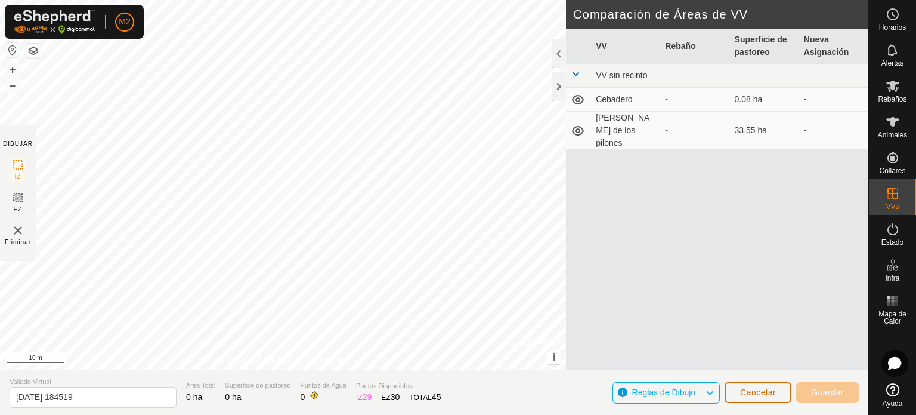
click at [736, 387] on button "Cancelar" at bounding box center [758, 392] width 67 height 21
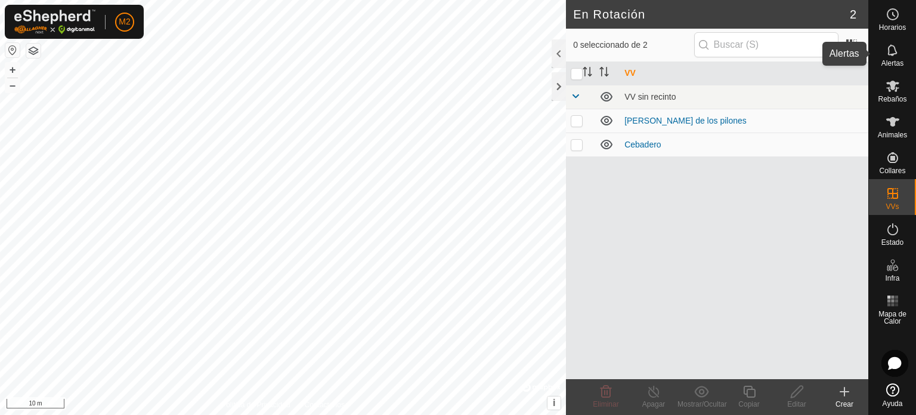
click at [891, 58] on es-notification-svg-icon at bounding box center [892, 50] width 21 height 19
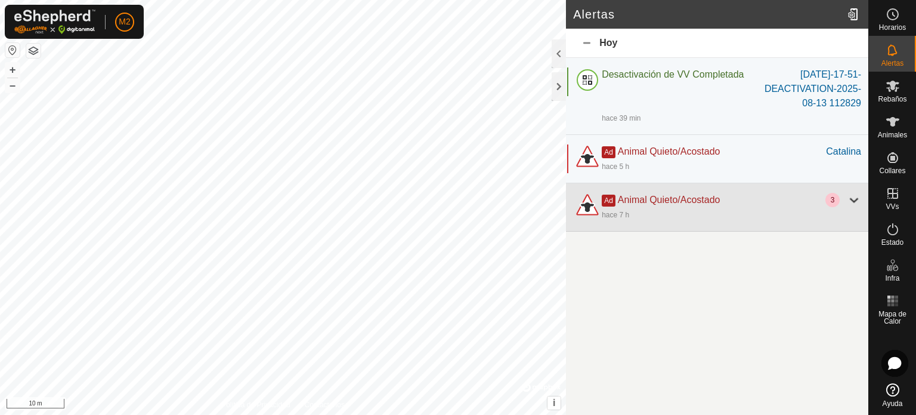
click at [852, 197] on div at bounding box center [854, 200] width 14 height 14
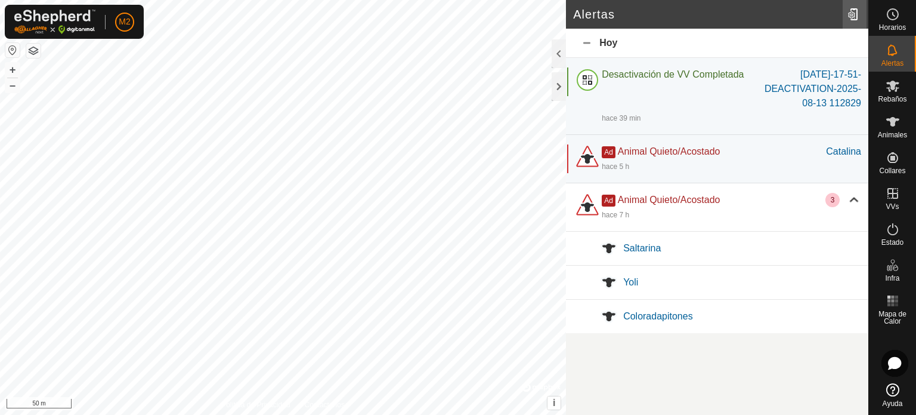
click at [854, 18] on div at bounding box center [855, 14] width 24 height 33
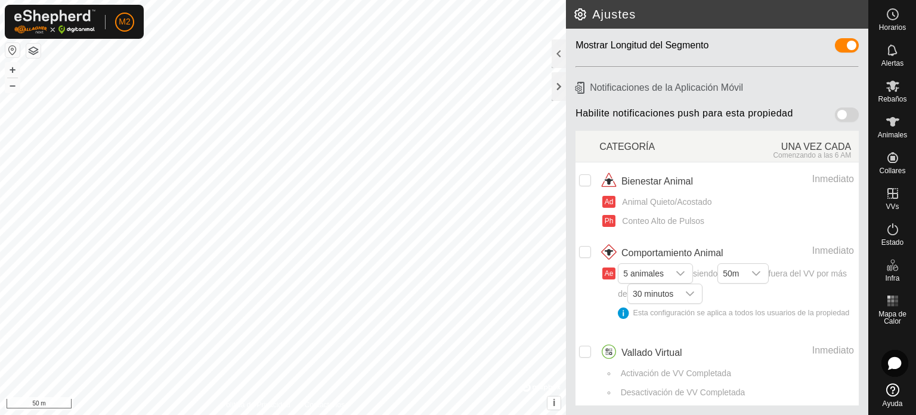
scroll to position [95, 0]
click at [678, 268] on icon "dropdown trigger" at bounding box center [681, 273] width 10 height 10
click at [695, 289] on icon "dropdown trigger" at bounding box center [690, 294] width 10 height 10
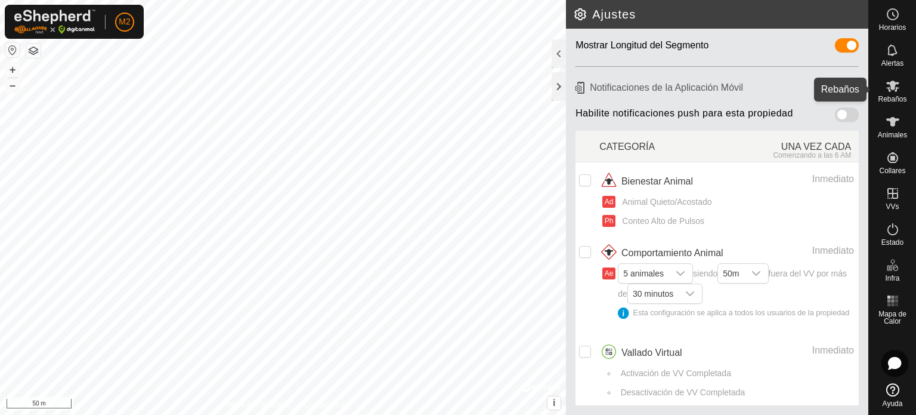
click at [892, 82] on icon at bounding box center [893, 86] width 13 height 11
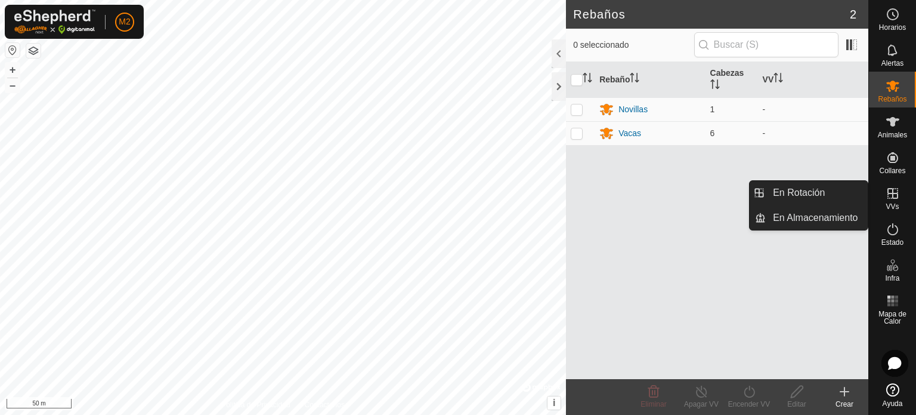
click at [891, 187] on icon at bounding box center [893, 193] width 14 height 14
click at [833, 211] on link "En Almacenamiento" at bounding box center [817, 218] width 102 height 24
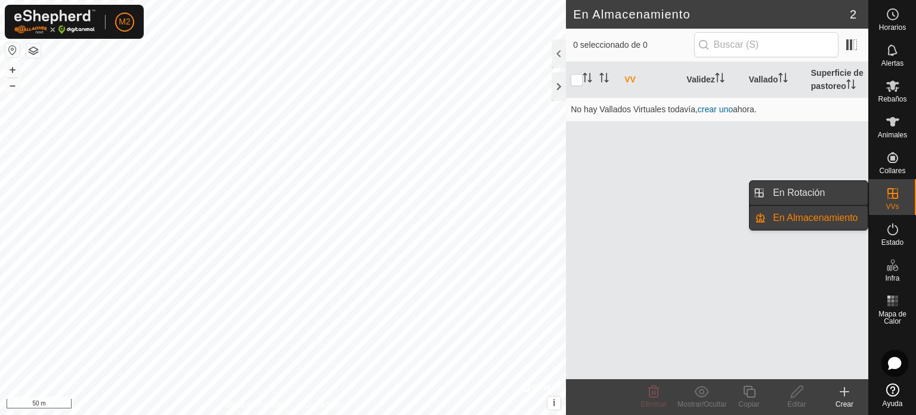
click at [811, 199] on link "En Rotación" at bounding box center [817, 193] width 102 height 24
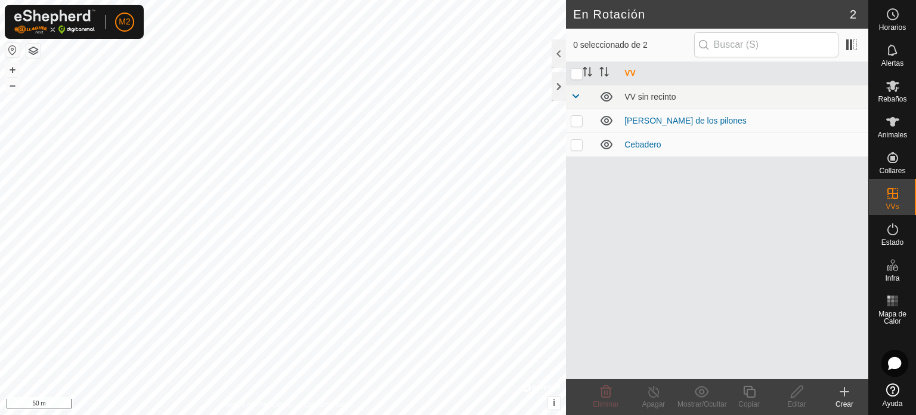
click at [576, 145] on p-checkbox at bounding box center [577, 145] width 12 height 10
checkbox input "true"
click at [792, 395] on icon at bounding box center [797, 391] width 15 height 14
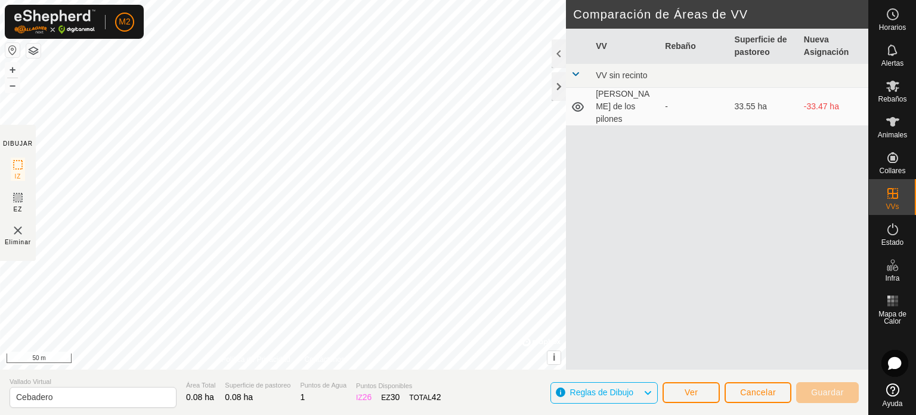
click at [892, 389] on icon at bounding box center [893, 389] width 13 height 13
